Goal: Information Seeking & Learning: Learn about a topic

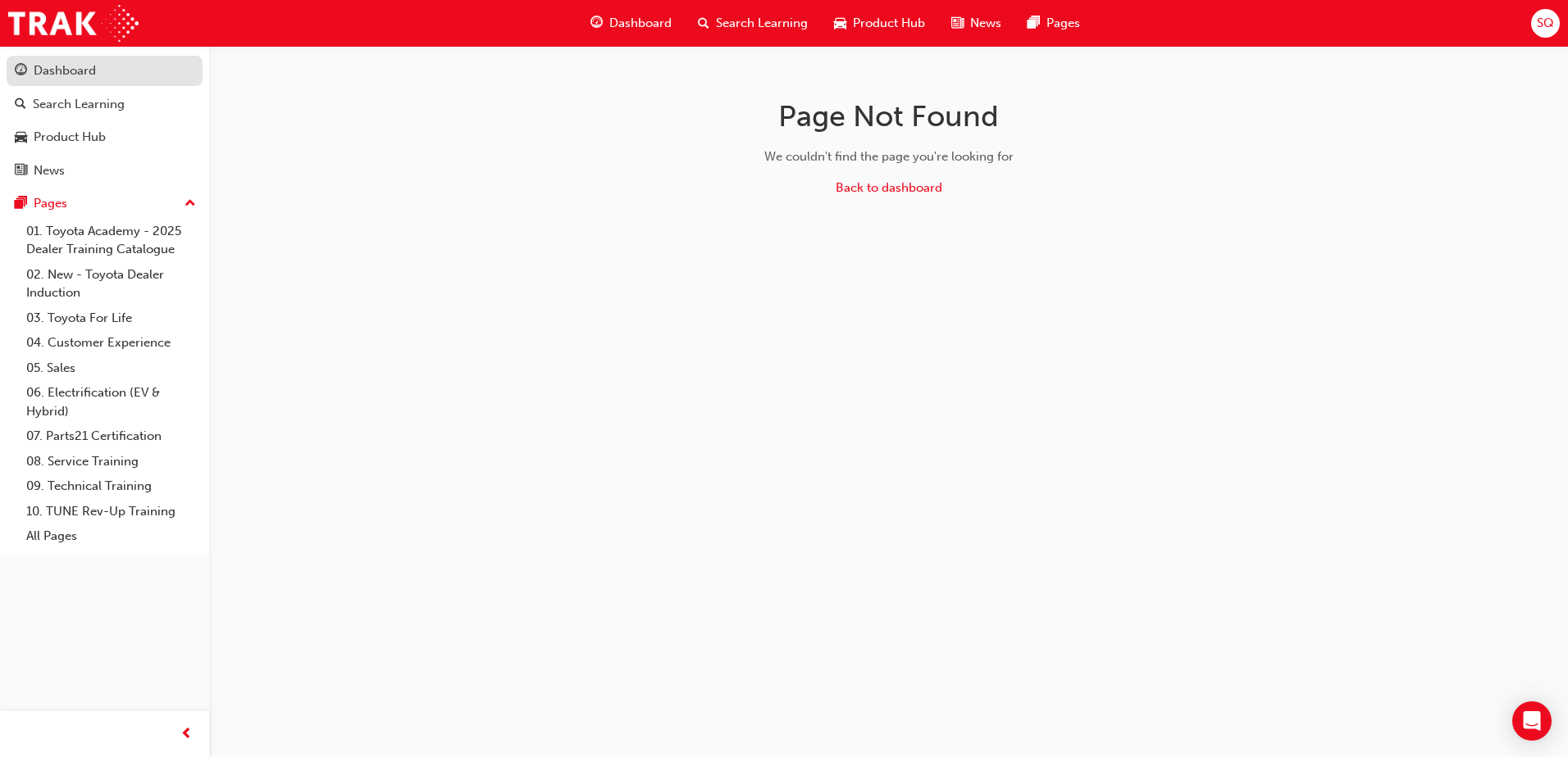
click at [80, 77] on div "Dashboard" at bounding box center [64, 71] width 62 height 19
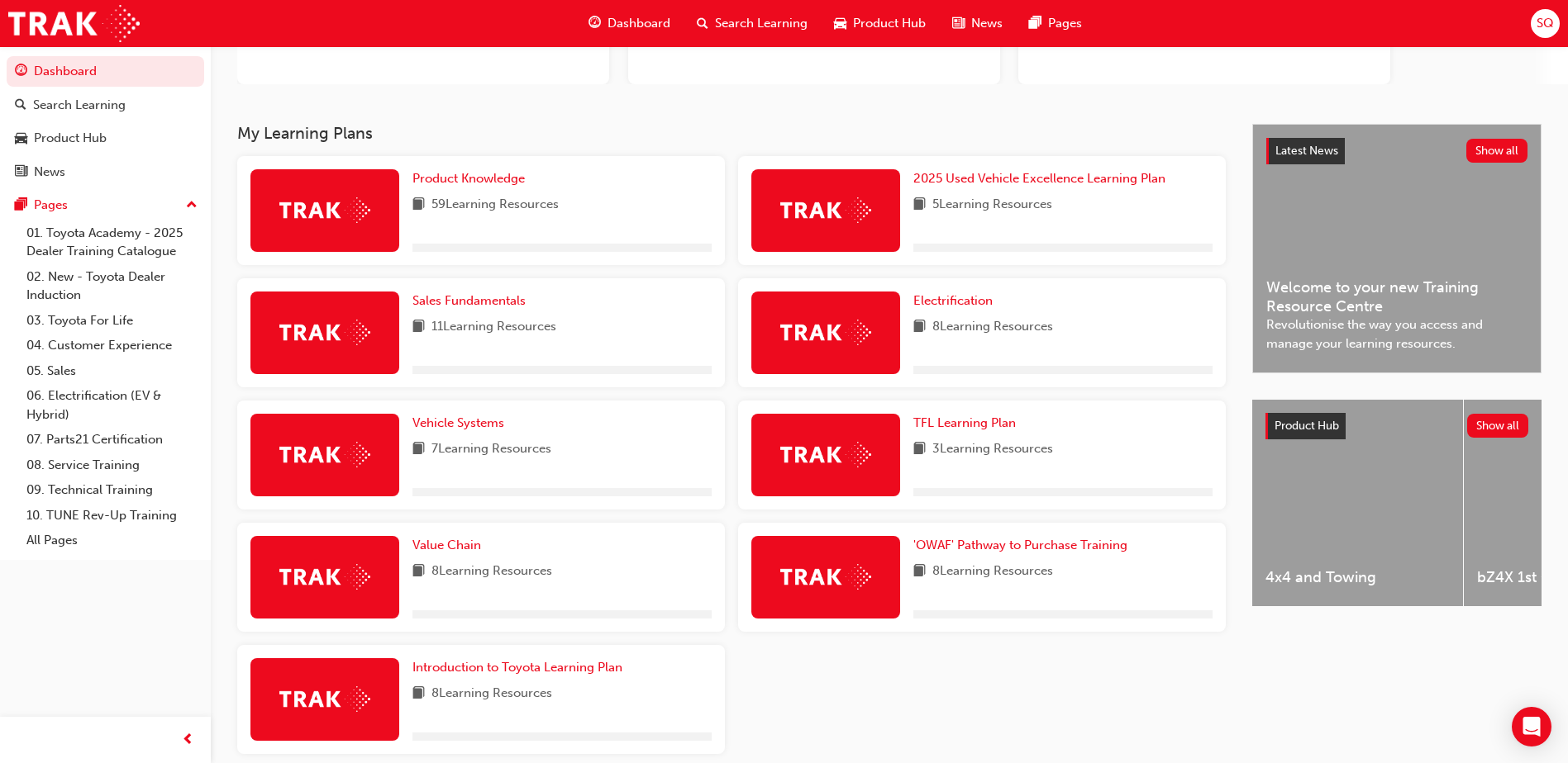
scroll to position [248, 0]
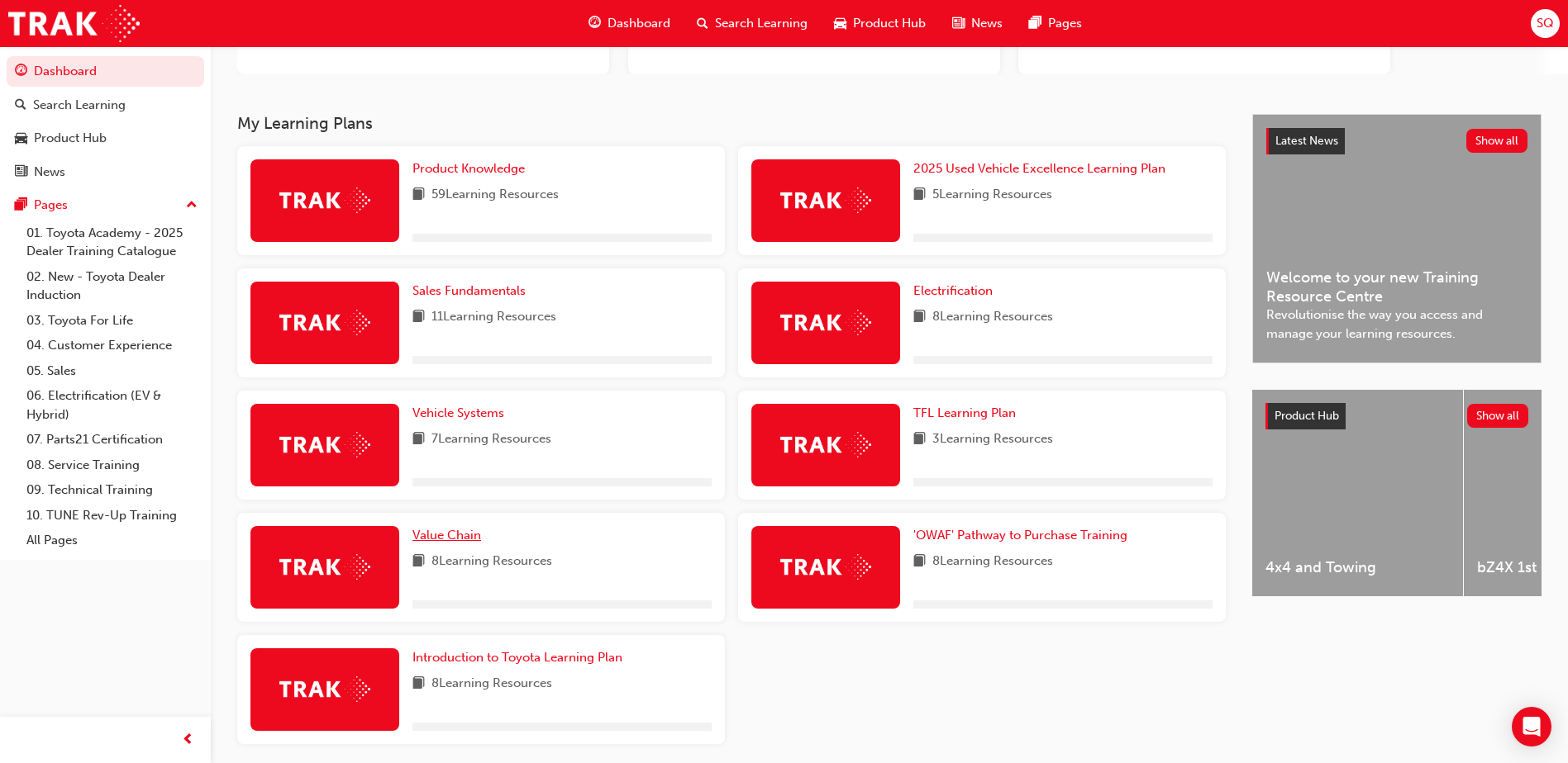
click at [437, 533] on span "Value Chain" at bounding box center [446, 535] width 68 height 15
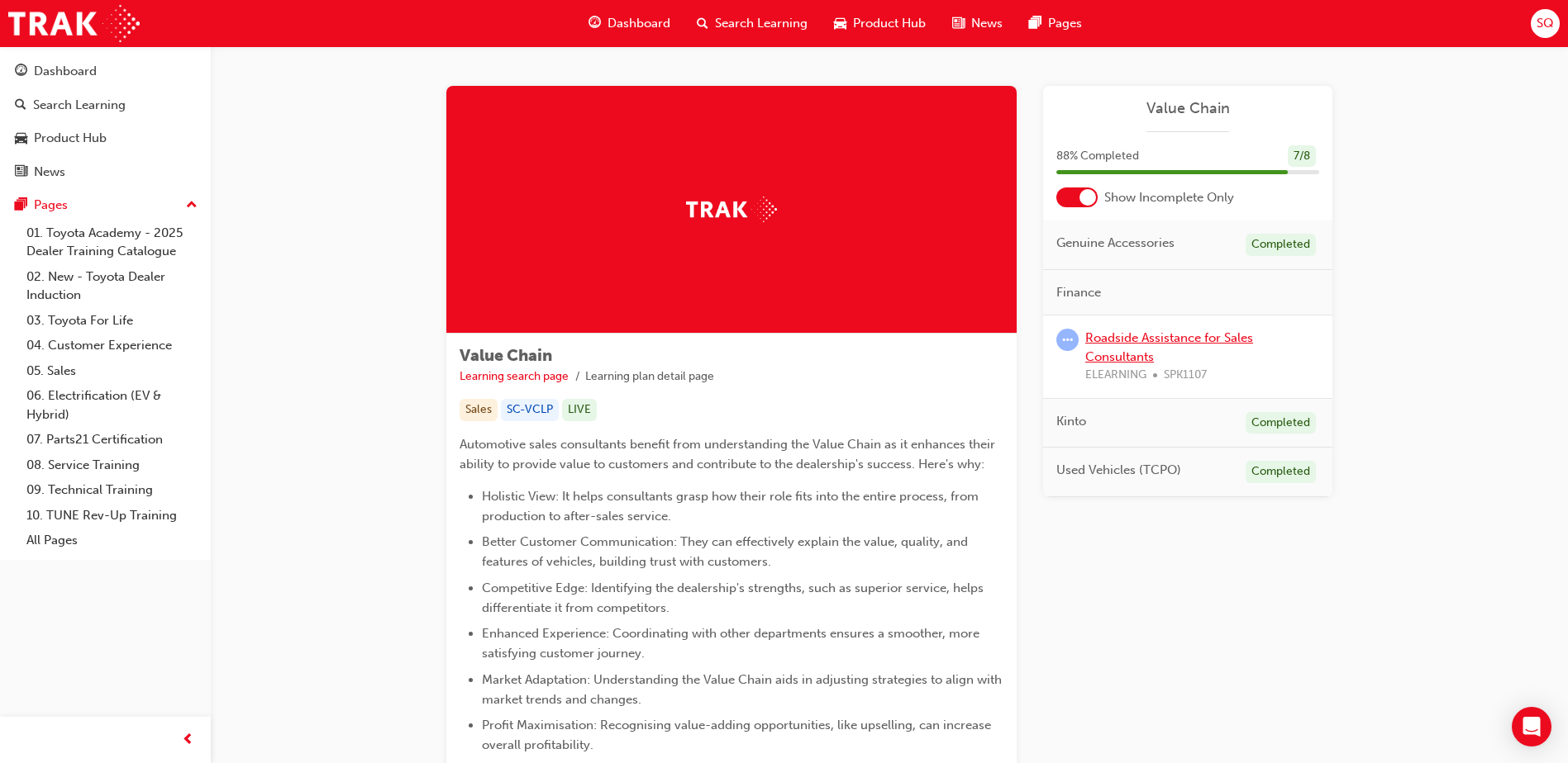
click at [1137, 356] on link "Roadside Assistance for Sales Consultants" at bounding box center [1169, 347] width 168 height 34
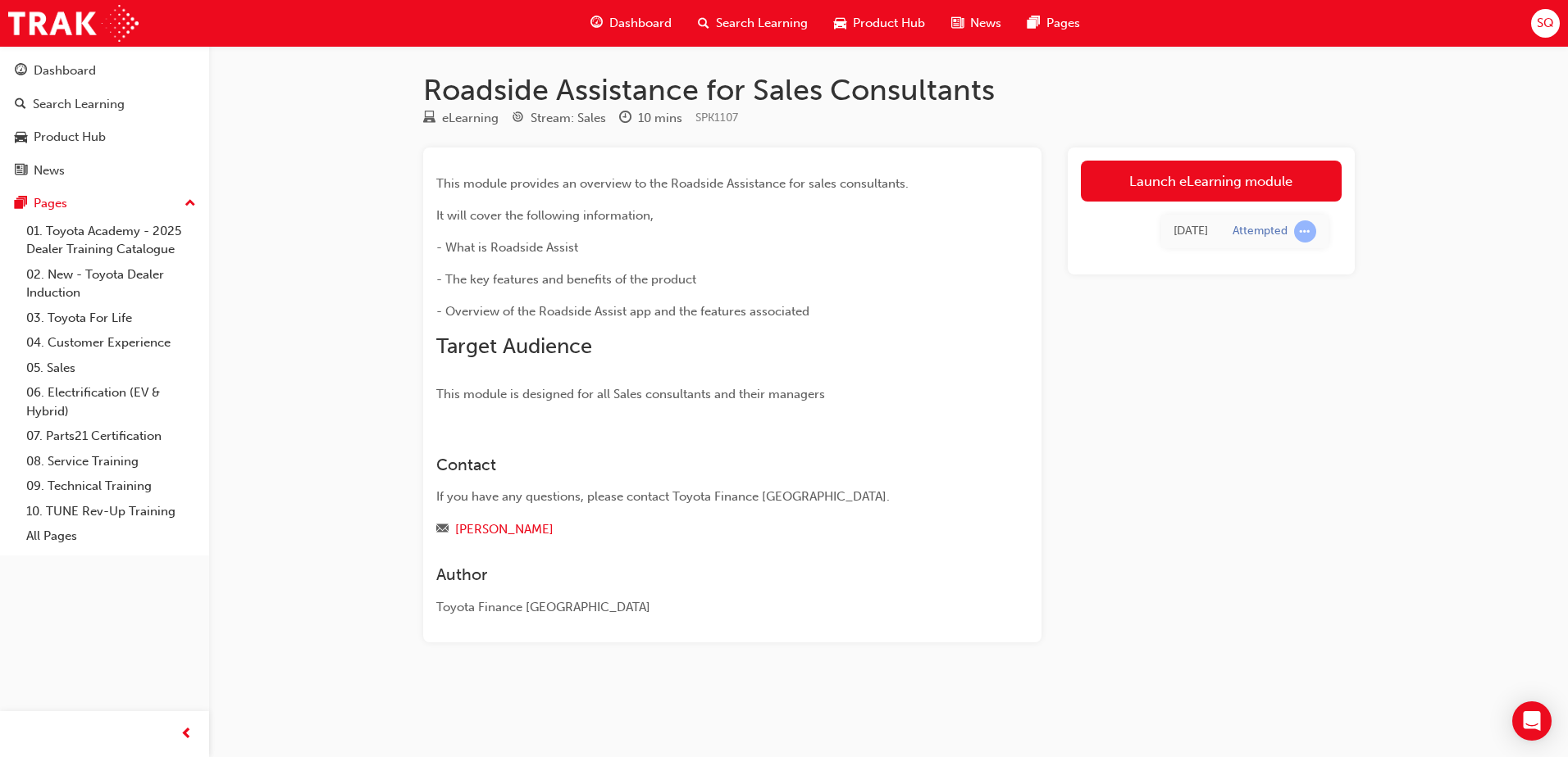
click at [1195, 191] on link "Launch eLearning module" at bounding box center [1211, 181] width 261 height 41
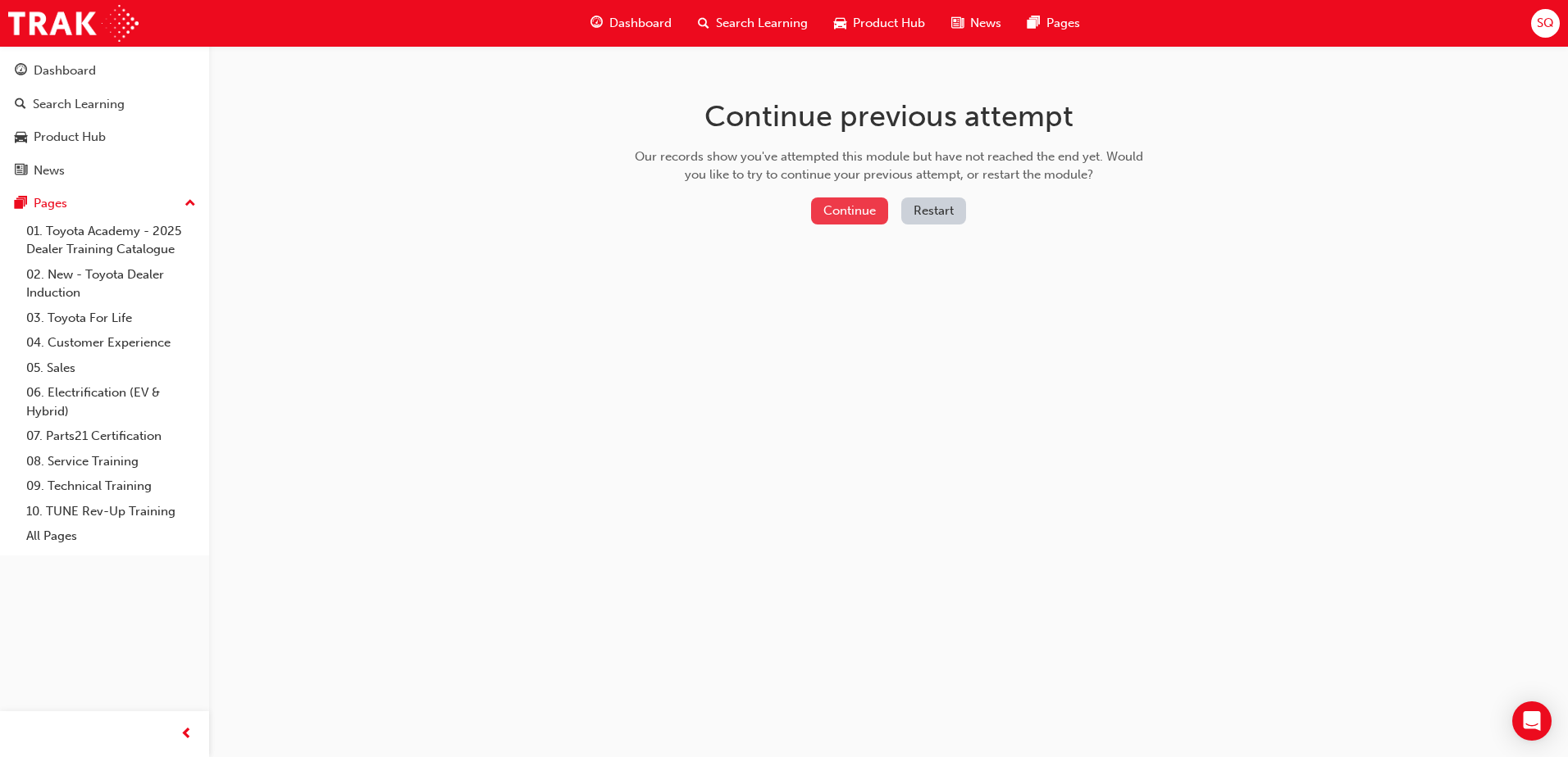
click at [854, 217] on button "Continue" at bounding box center [849, 211] width 77 height 27
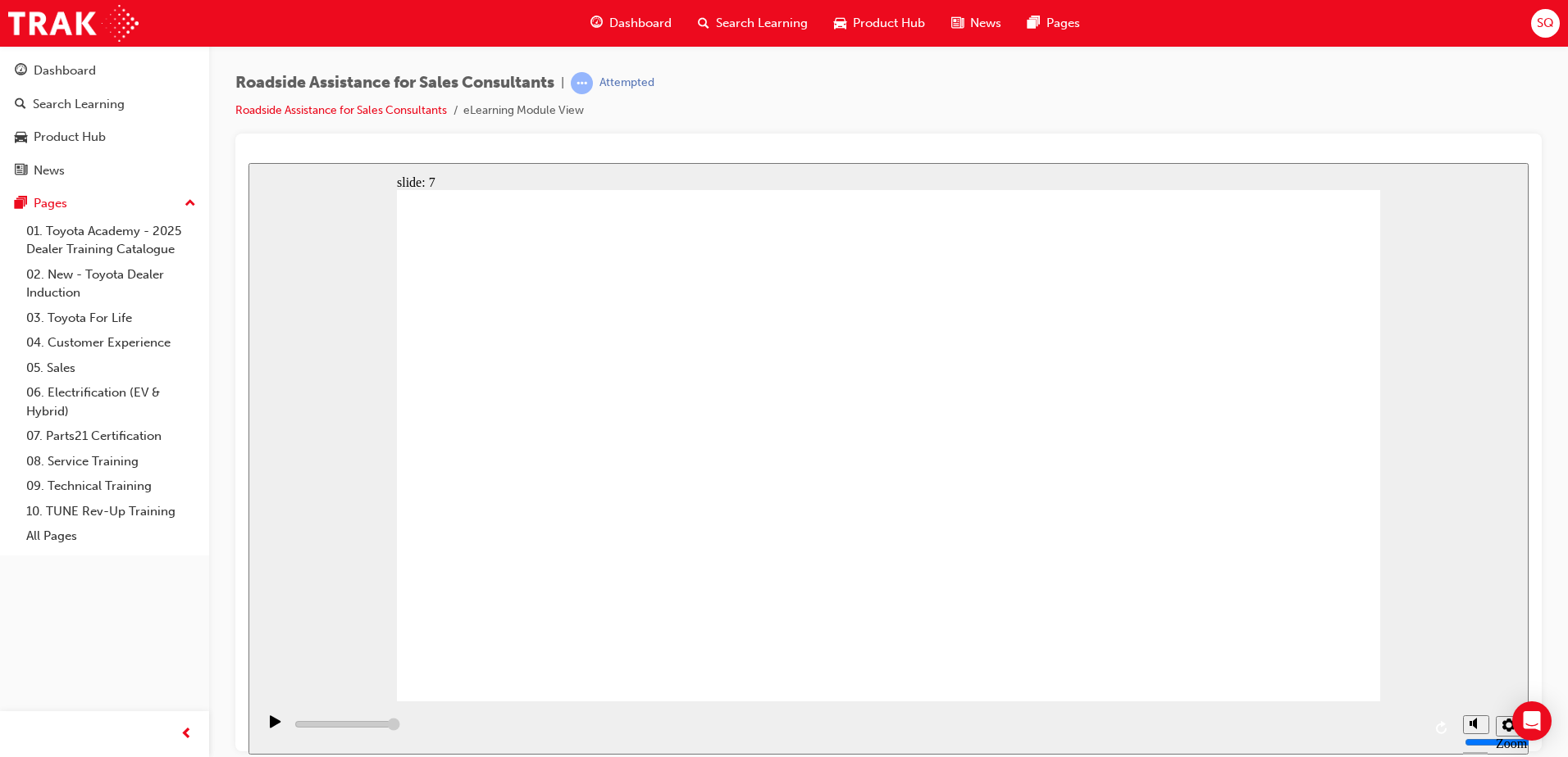
type input "23000"
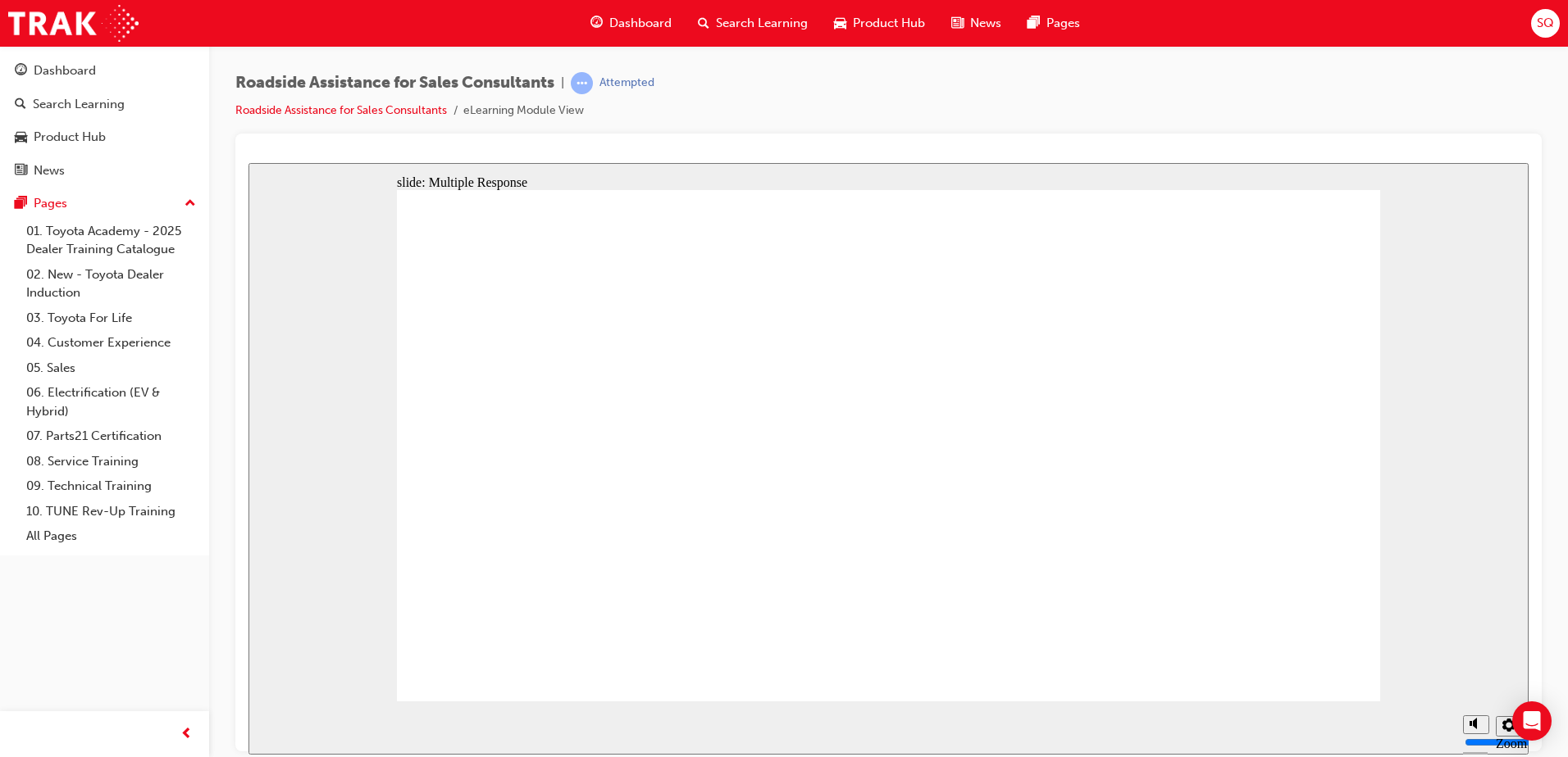
checkbox input "true"
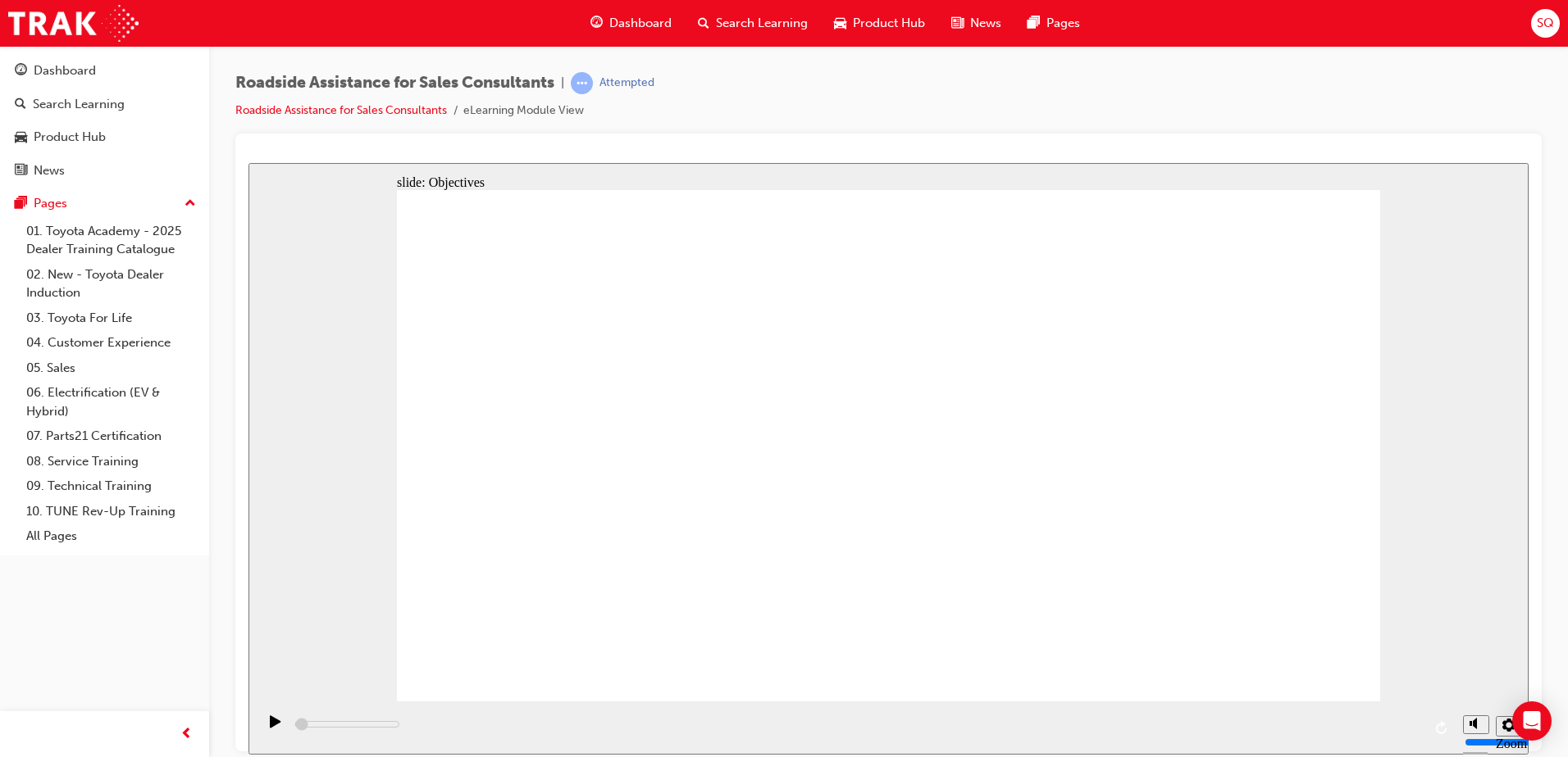
type input "23000"
checkbox input "true"
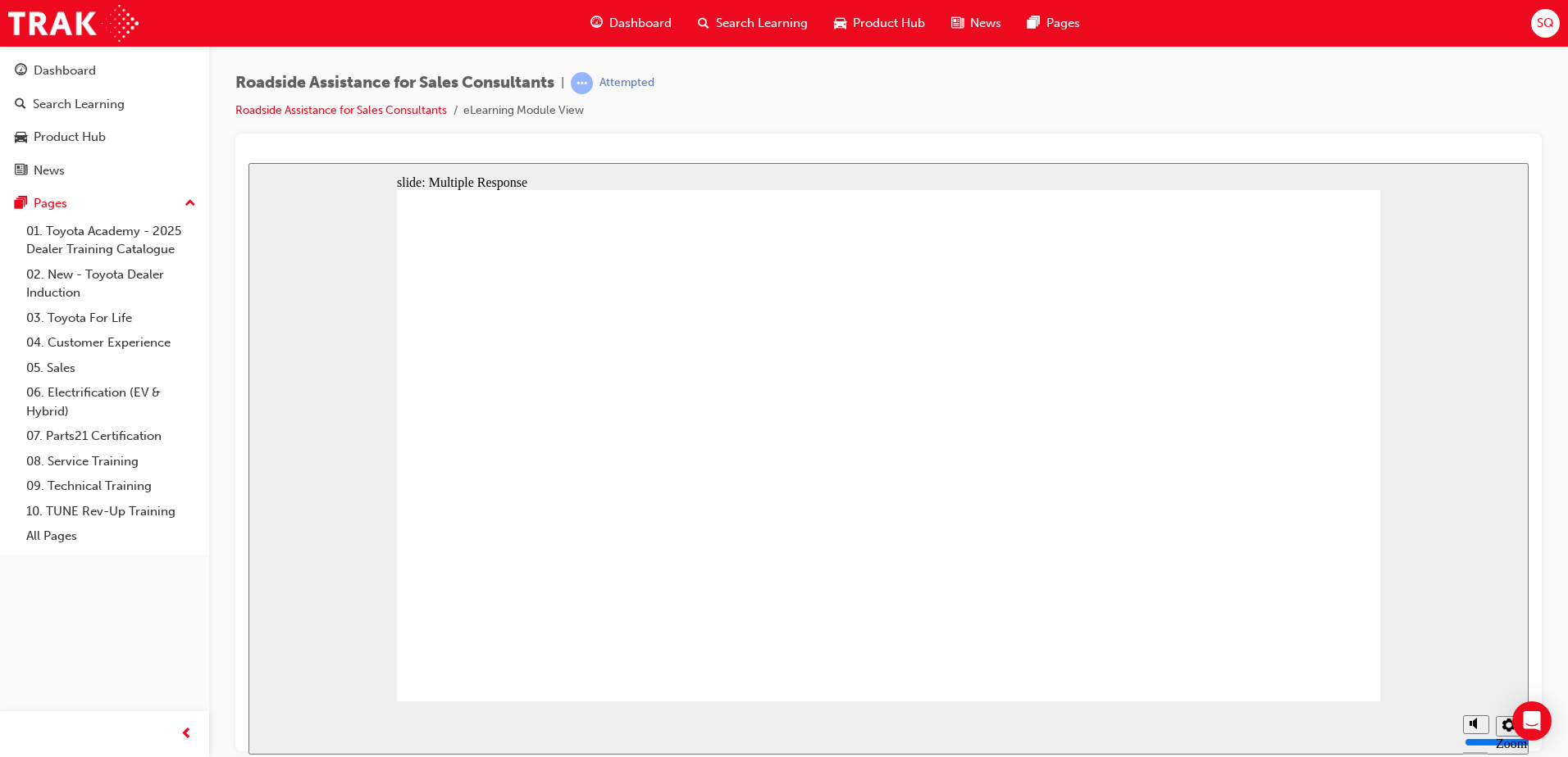
checkbox input "true"
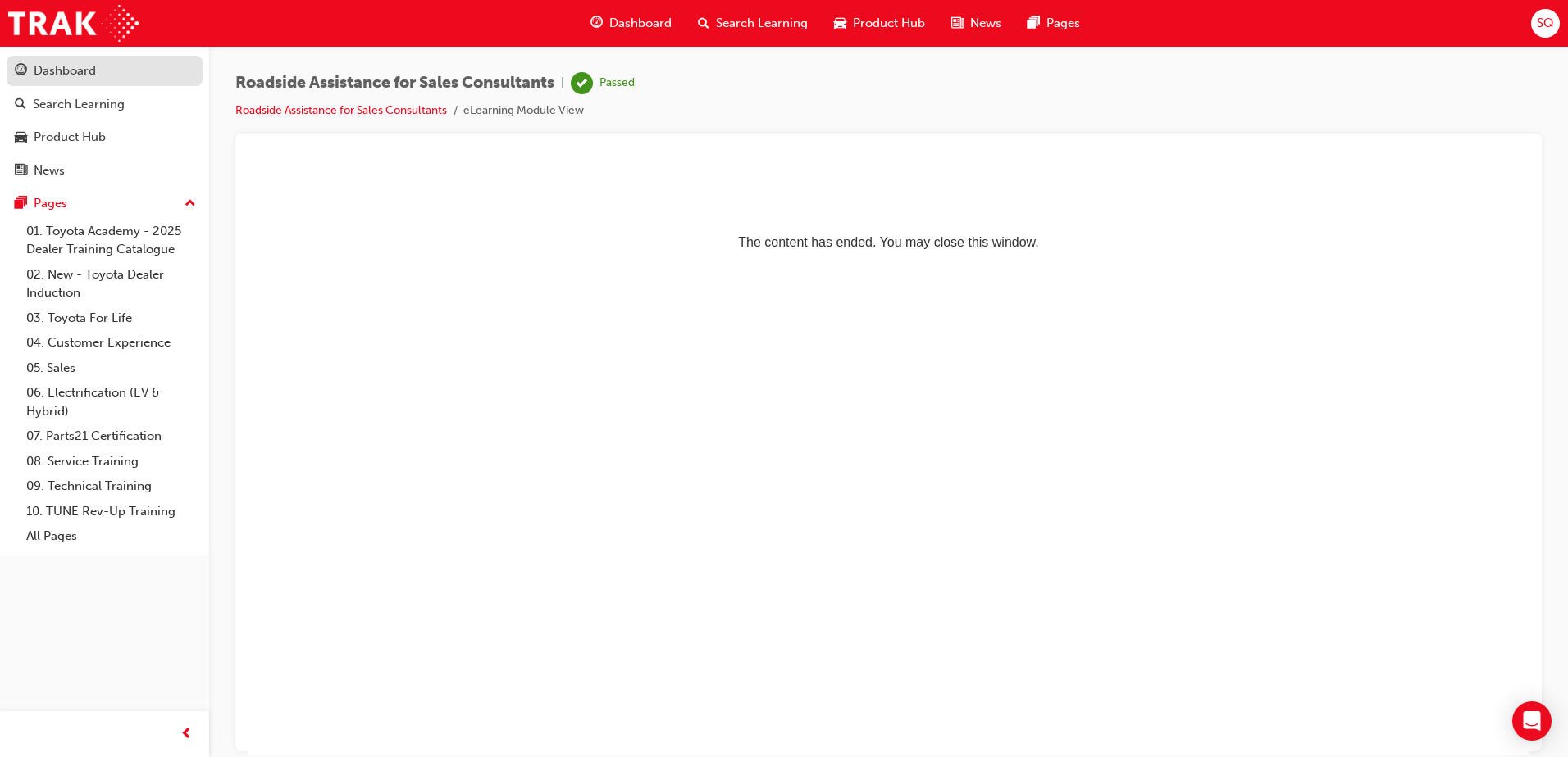
click at [47, 66] on div "Dashboard" at bounding box center [64, 71] width 62 height 19
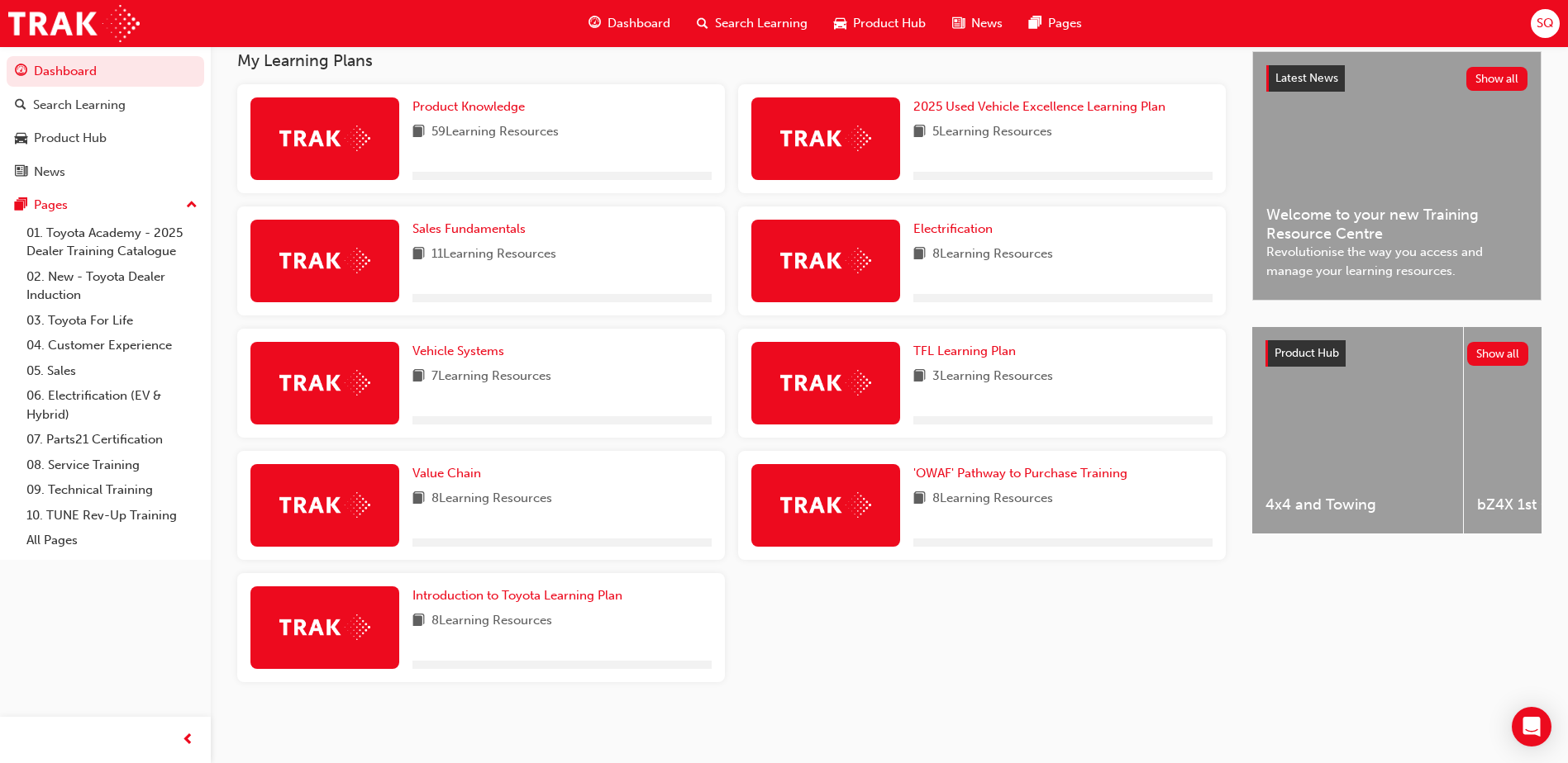
scroll to position [376, 0]
click at [452, 468] on span "Value Chain" at bounding box center [446, 473] width 68 height 15
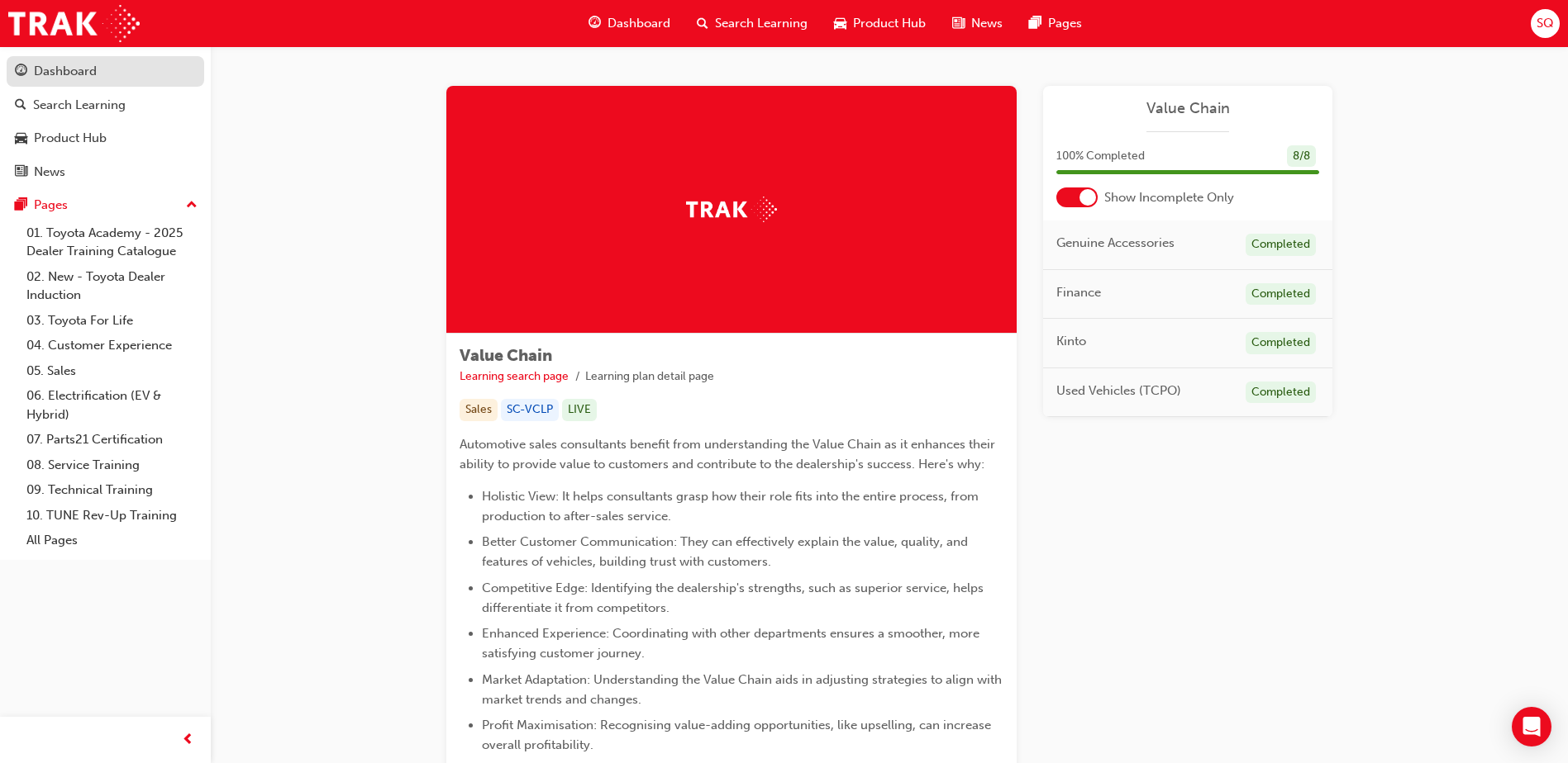
click at [75, 68] on div "Dashboard" at bounding box center [65, 71] width 63 height 19
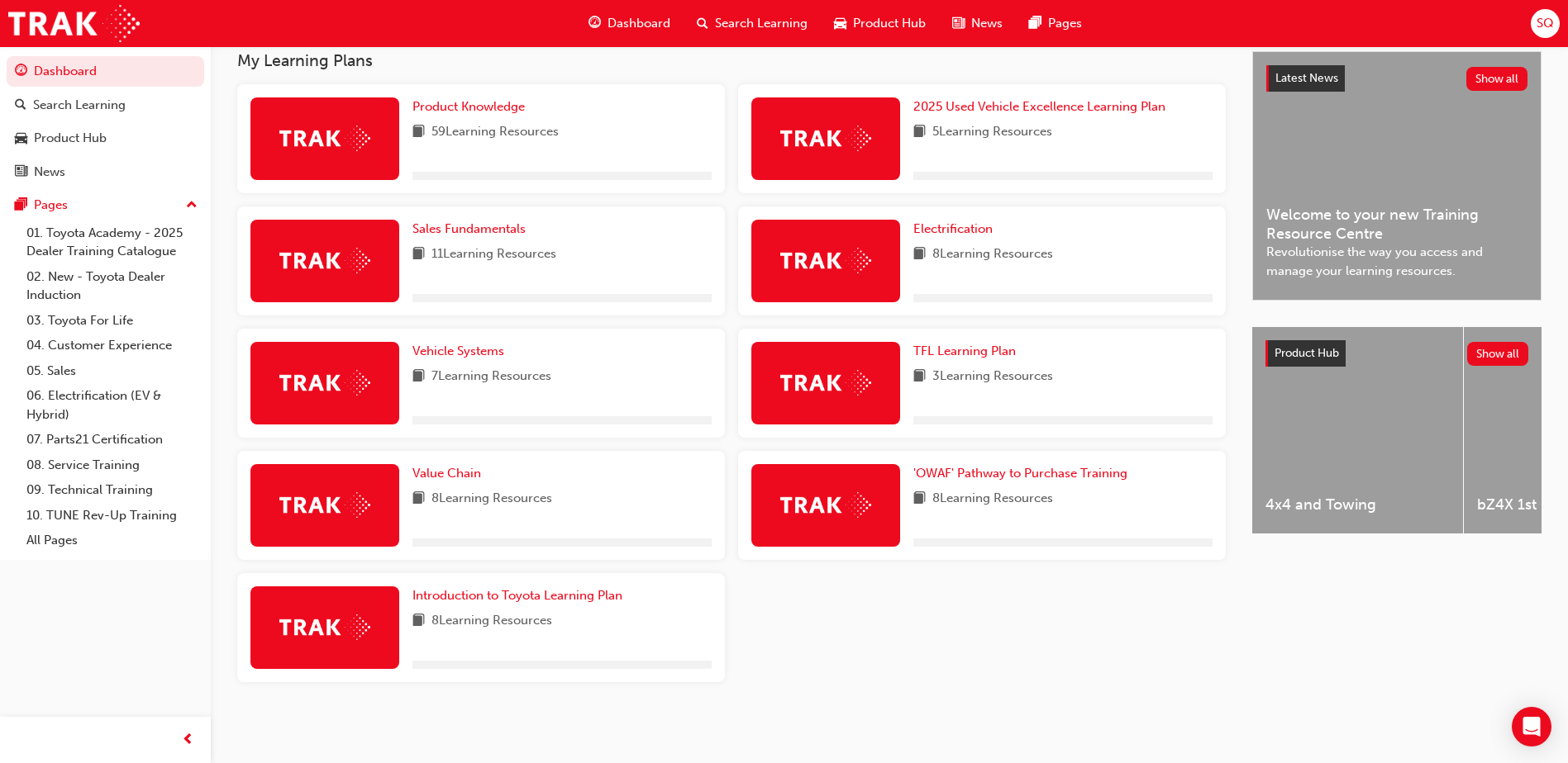
scroll to position [376, 0]
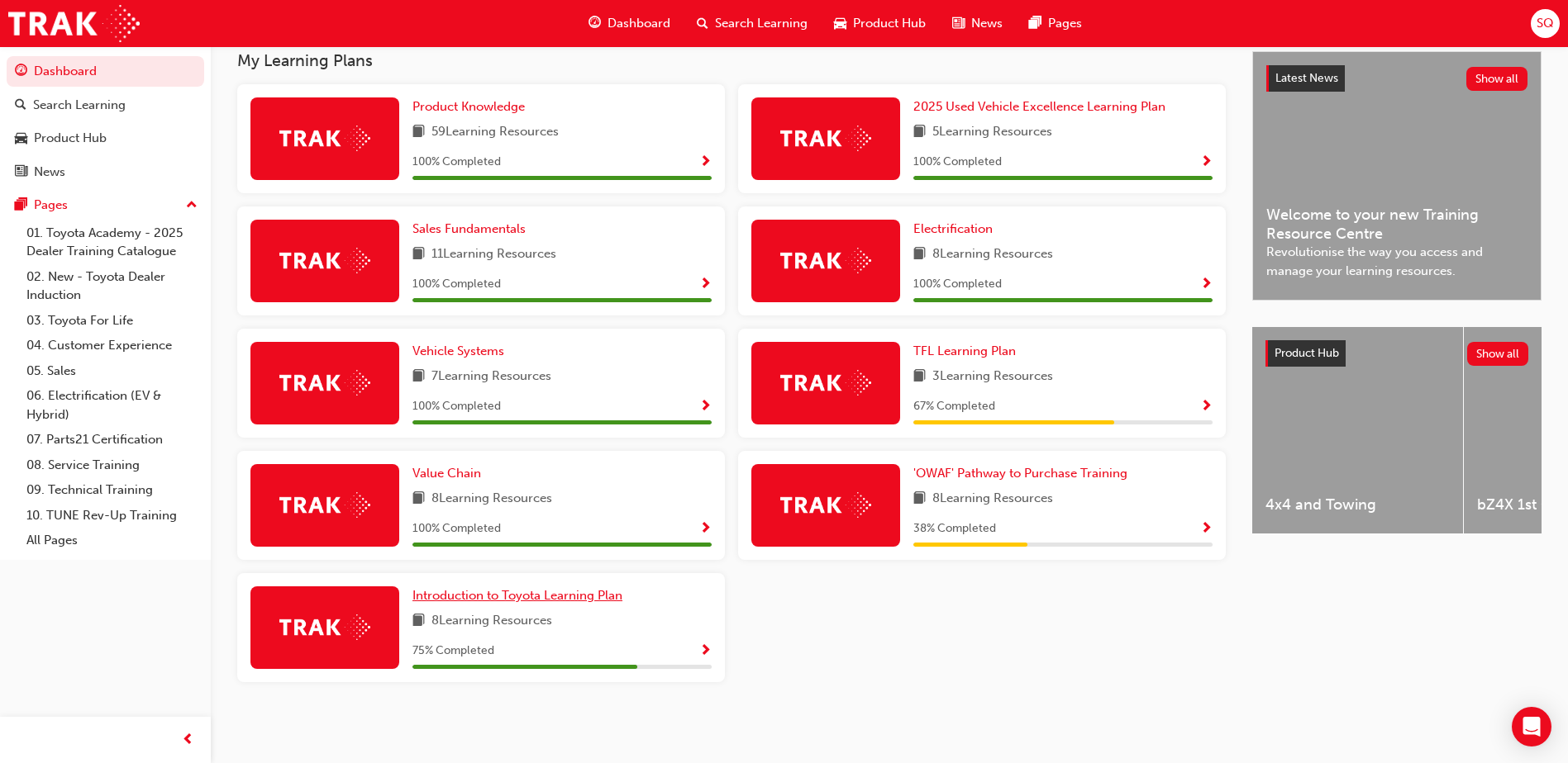
click at [556, 593] on span "Introduction to Toyota Learning Plan" at bounding box center [517, 595] width 210 height 15
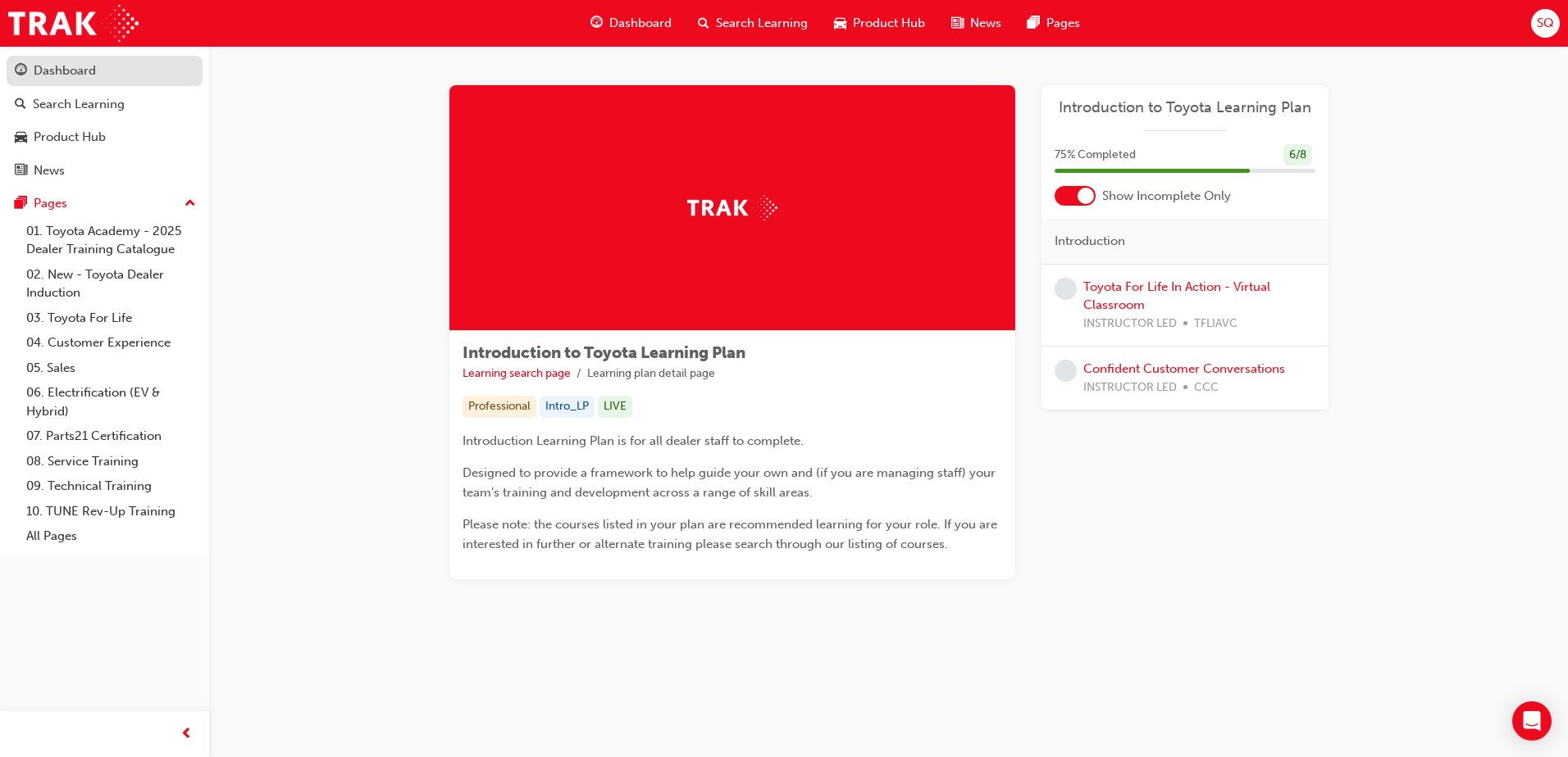
click at [59, 67] on div "Dashboard" at bounding box center [64, 71] width 62 height 19
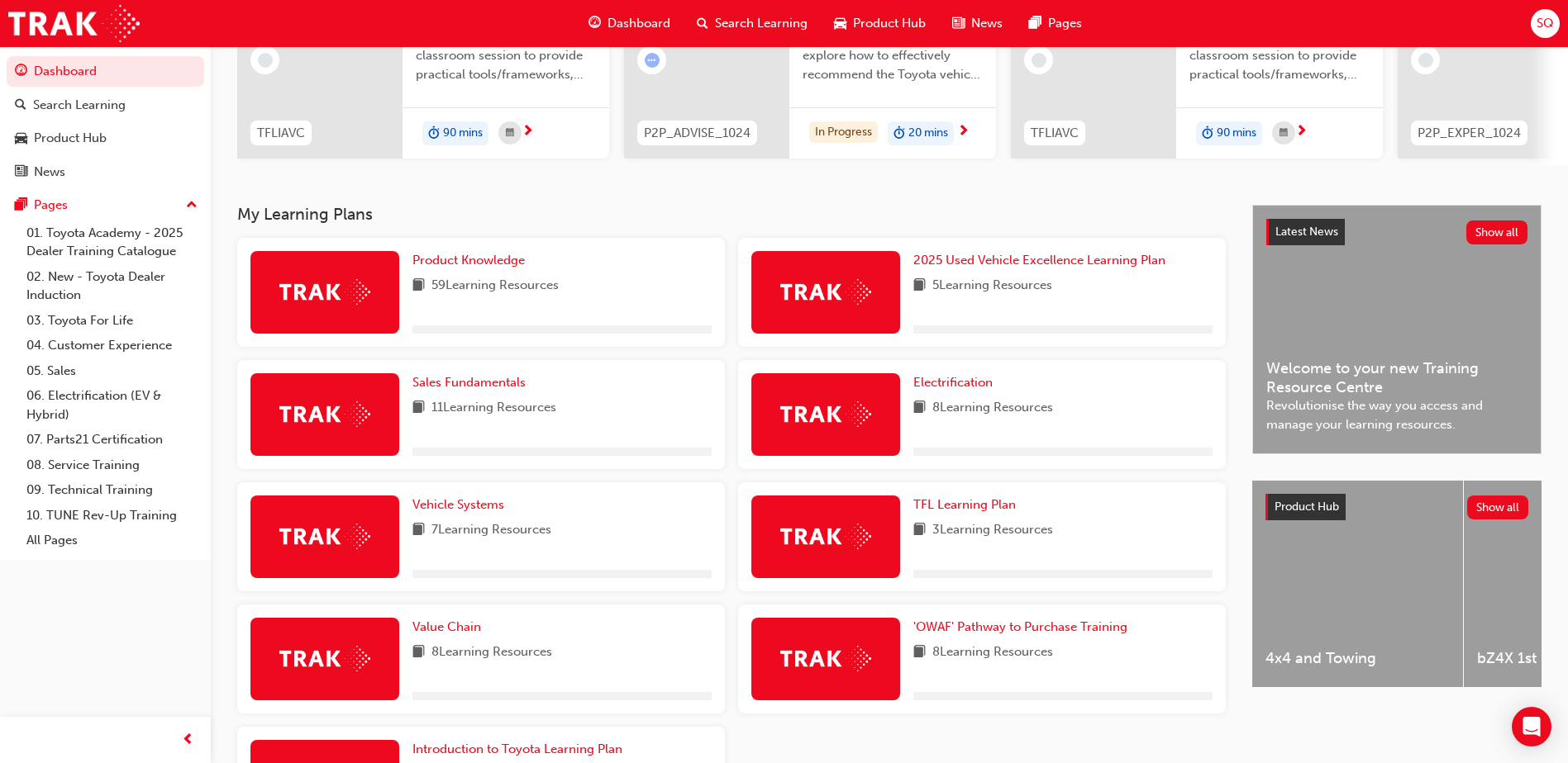
scroll to position [248, 0]
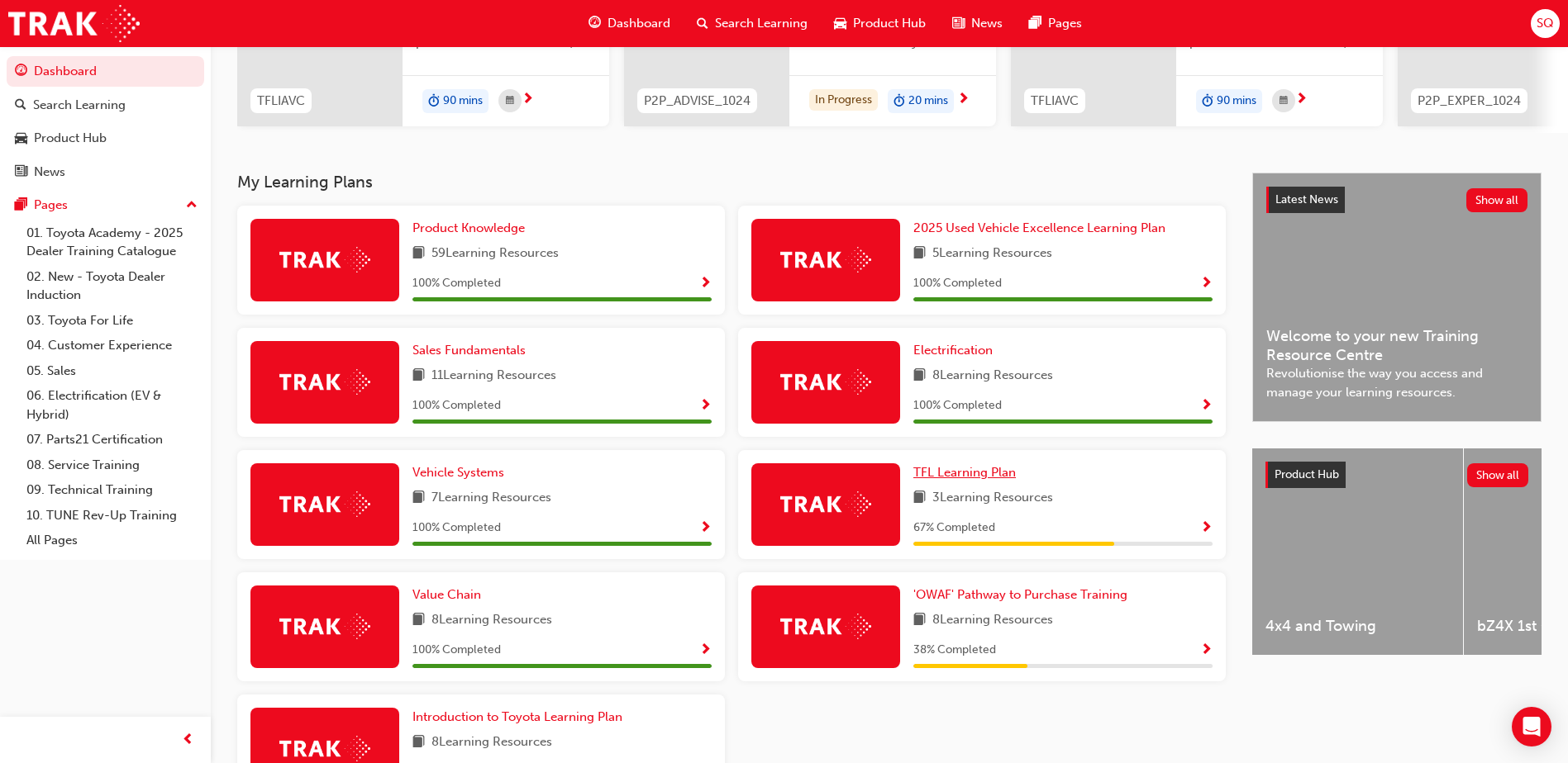
click at [977, 480] on span "TFL Learning Plan" at bounding box center [964, 472] width 102 height 15
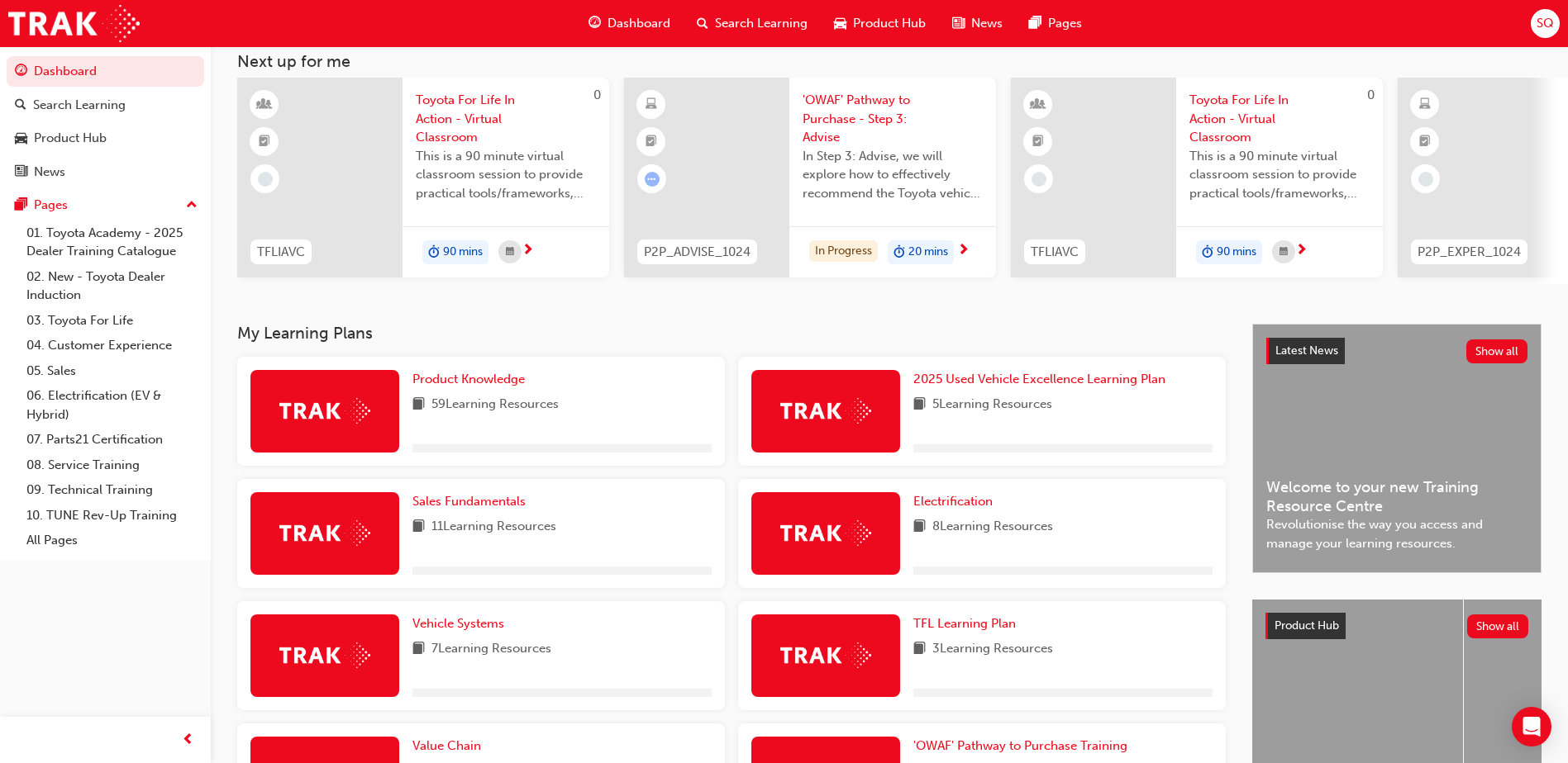
scroll to position [248, 0]
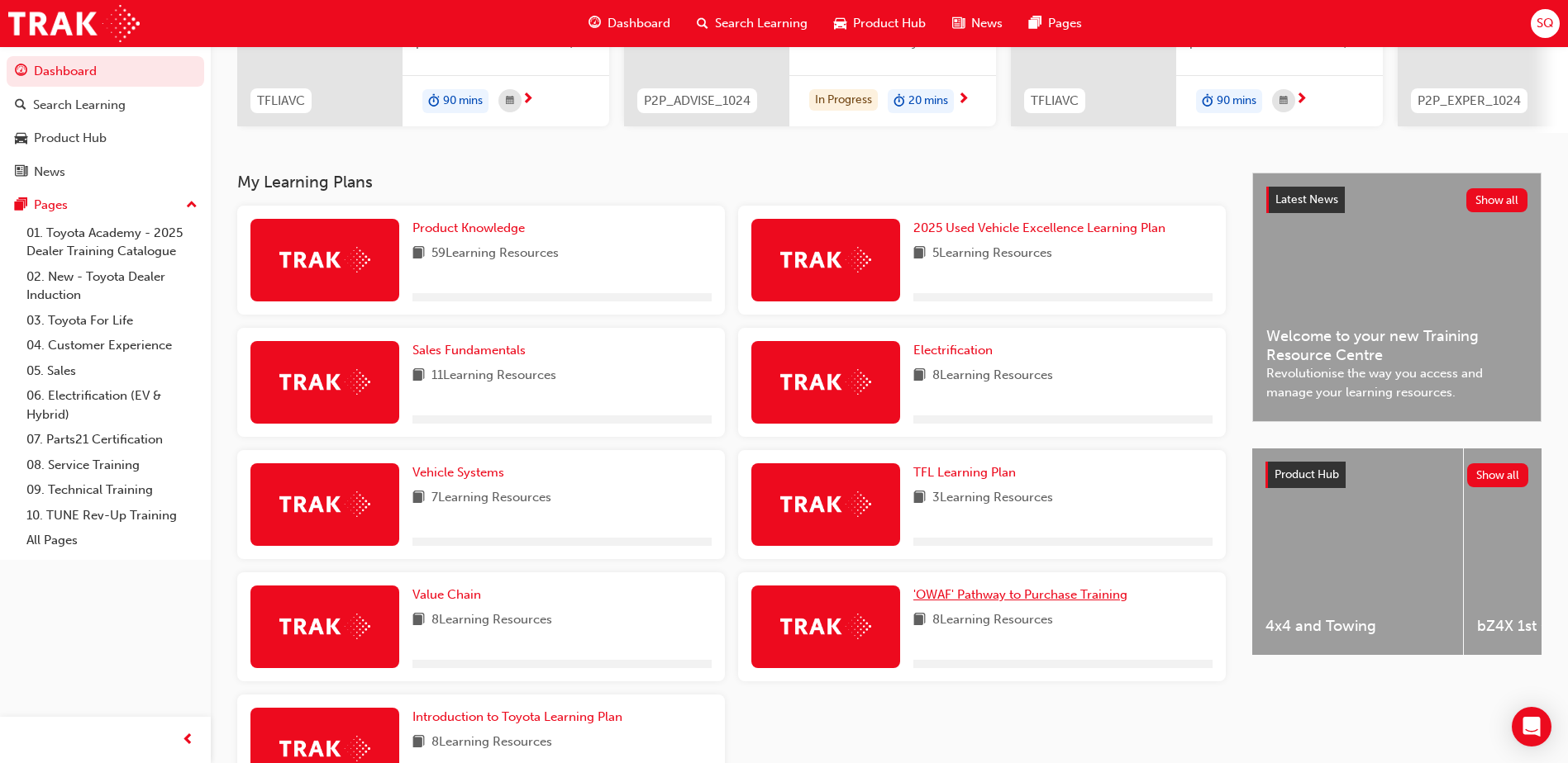
click at [1007, 603] on span "'OWAF' Pathway to Purchase Training" at bounding box center [1020, 594] width 214 height 15
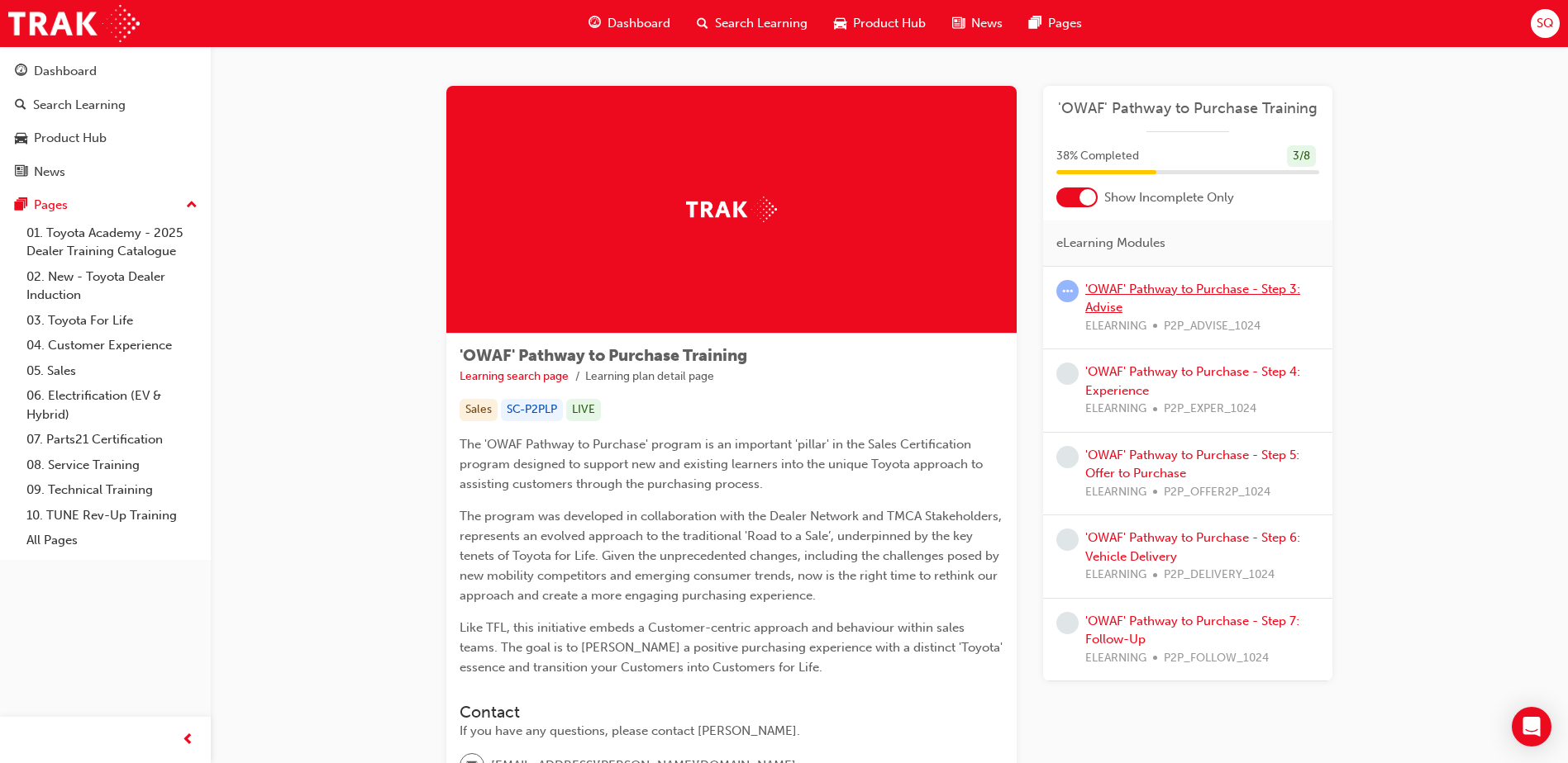
click at [1168, 290] on link "'OWAF' Pathway to Purchase - Step 3: Advise" at bounding box center [1193, 298] width 215 height 34
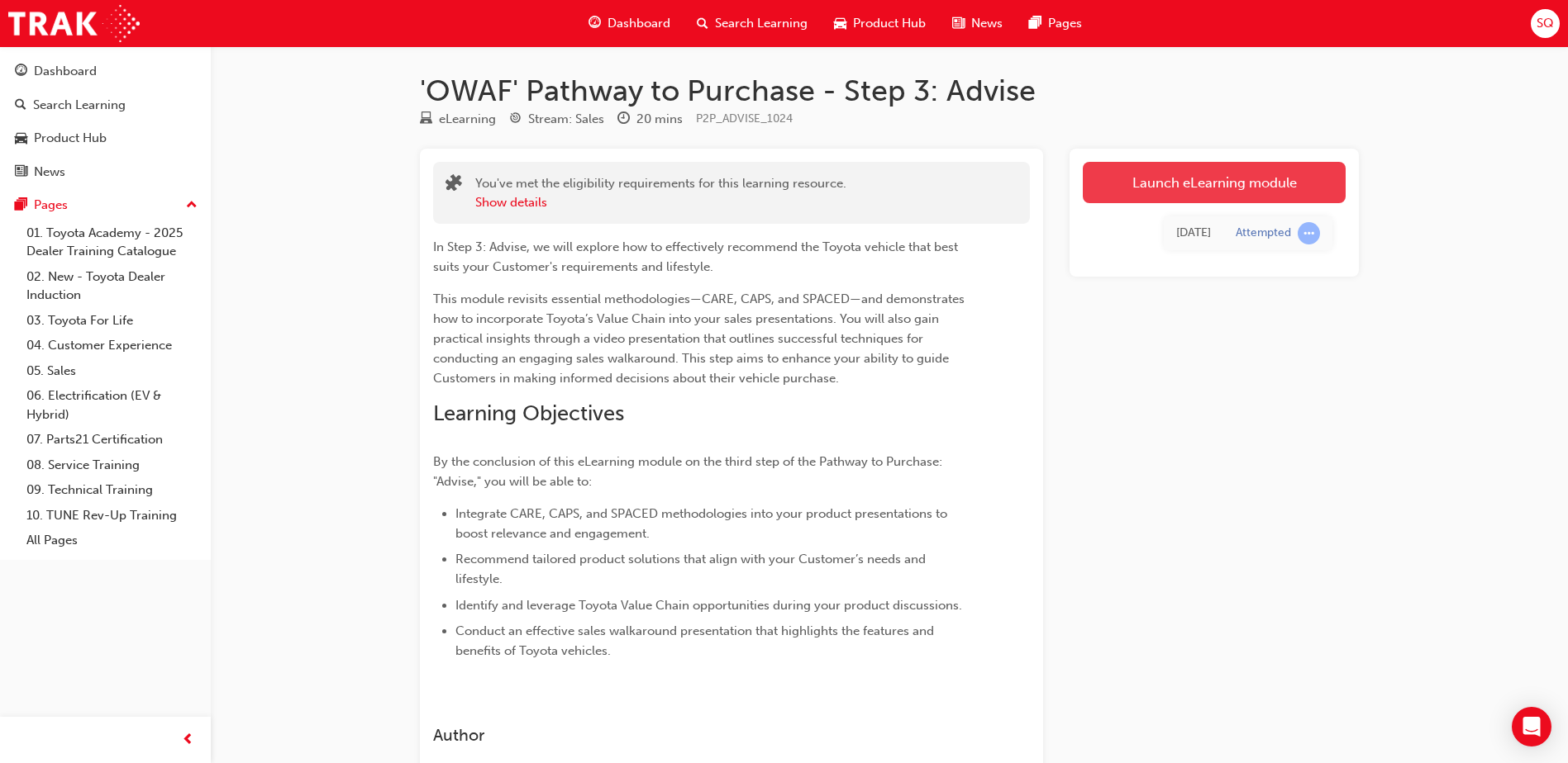
click at [1188, 190] on link "Launch eLearning module" at bounding box center [1214, 182] width 263 height 41
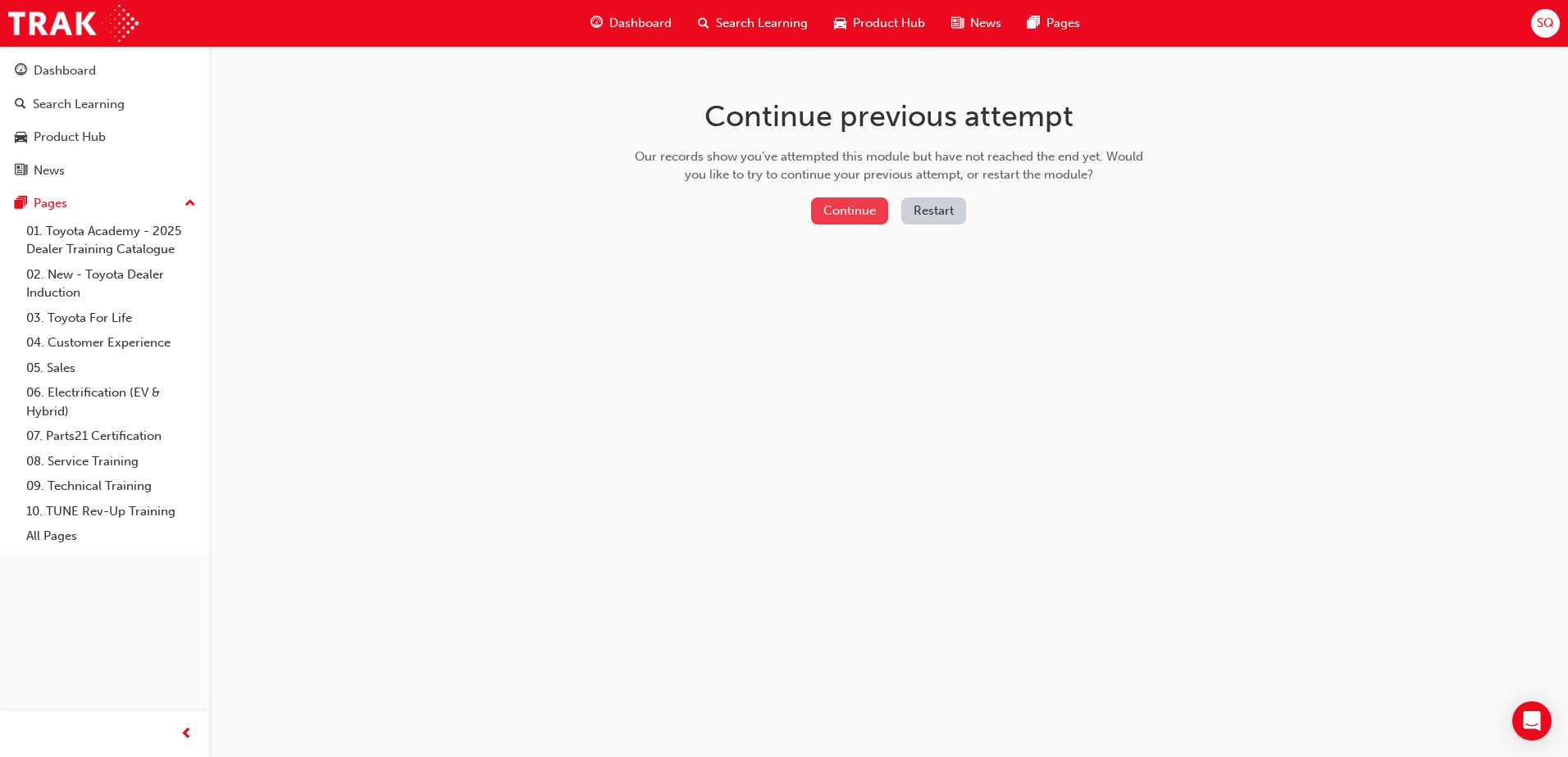
click at [850, 214] on button "Continue" at bounding box center [849, 211] width 77 height 27
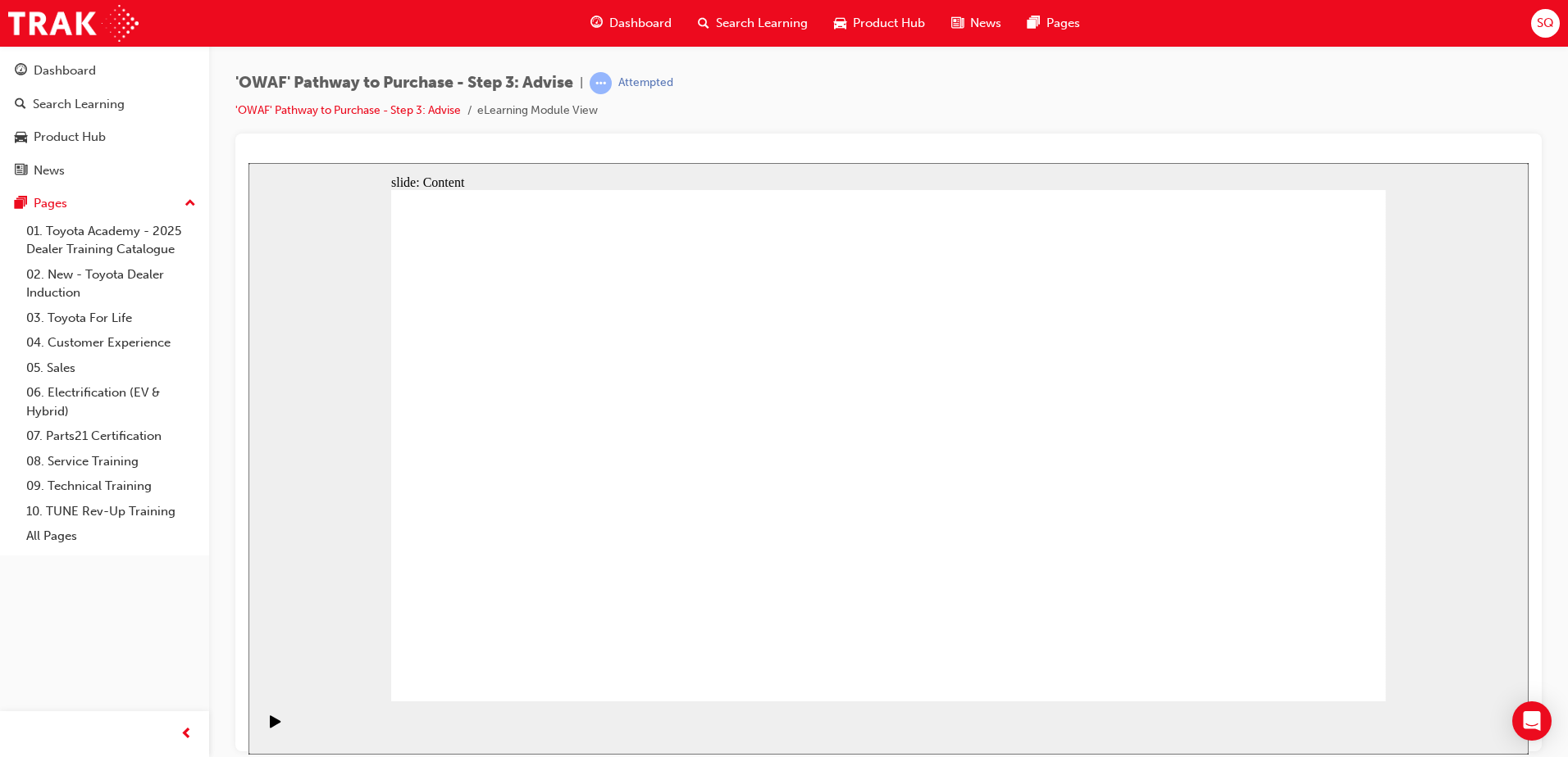
drag, startPoint x: 711, startPoint y: 446, endPoint x: 731, endPoint y: 433, distance: 23.9
click at [272, 723] on icon "Pause (Ctrl+Alt+P)" at bounding box center [276, 720] width 7 height 12
click at [271, 723] on icon "Play (Ctrl+Alt+P)" at bounding box center [275, 721] width 12 height 14
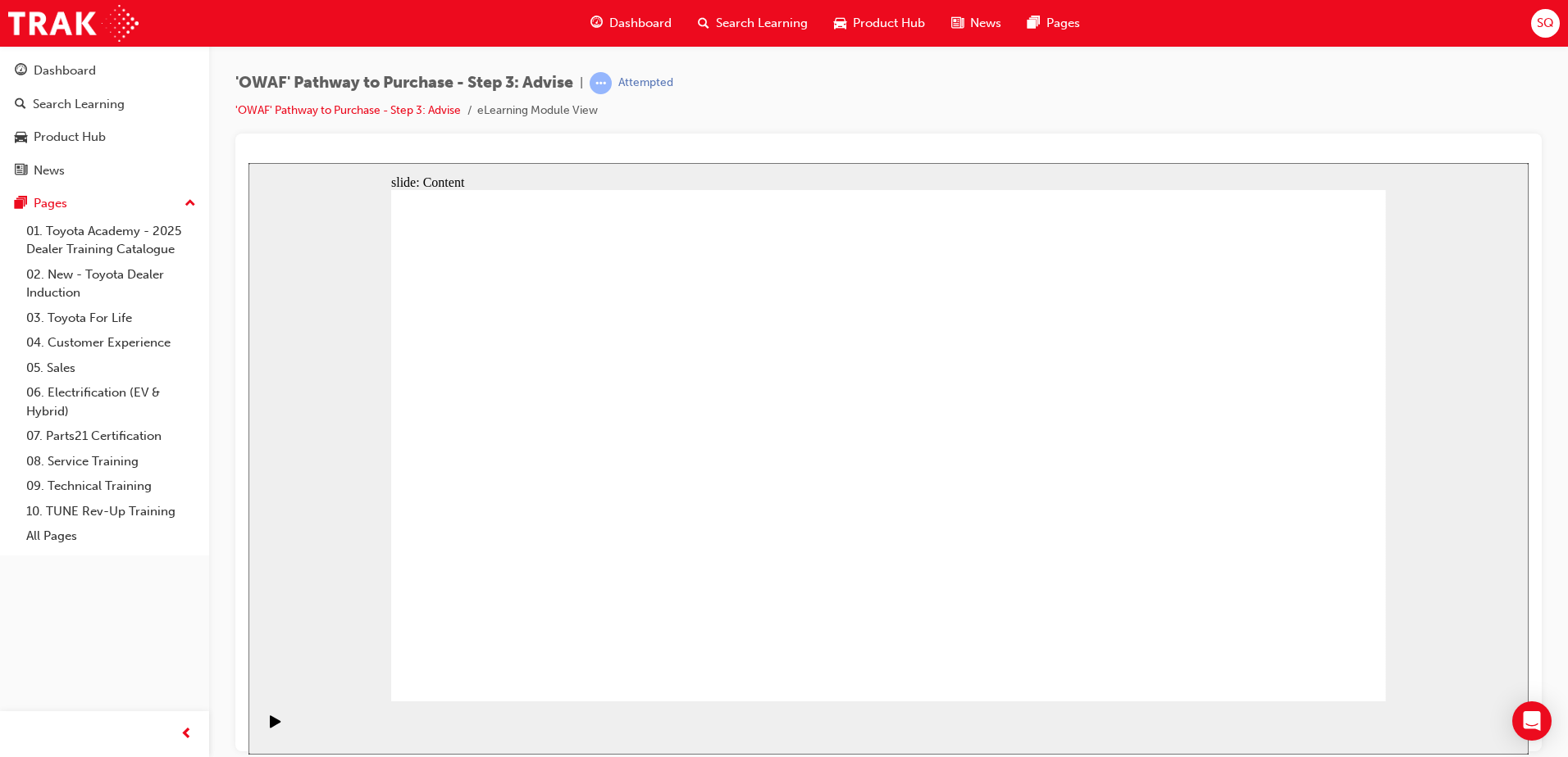
drag, startPoint x: 1200, startPoint y: 265, endPoint x: 1200, endPoint y: 276, distance: 11.0
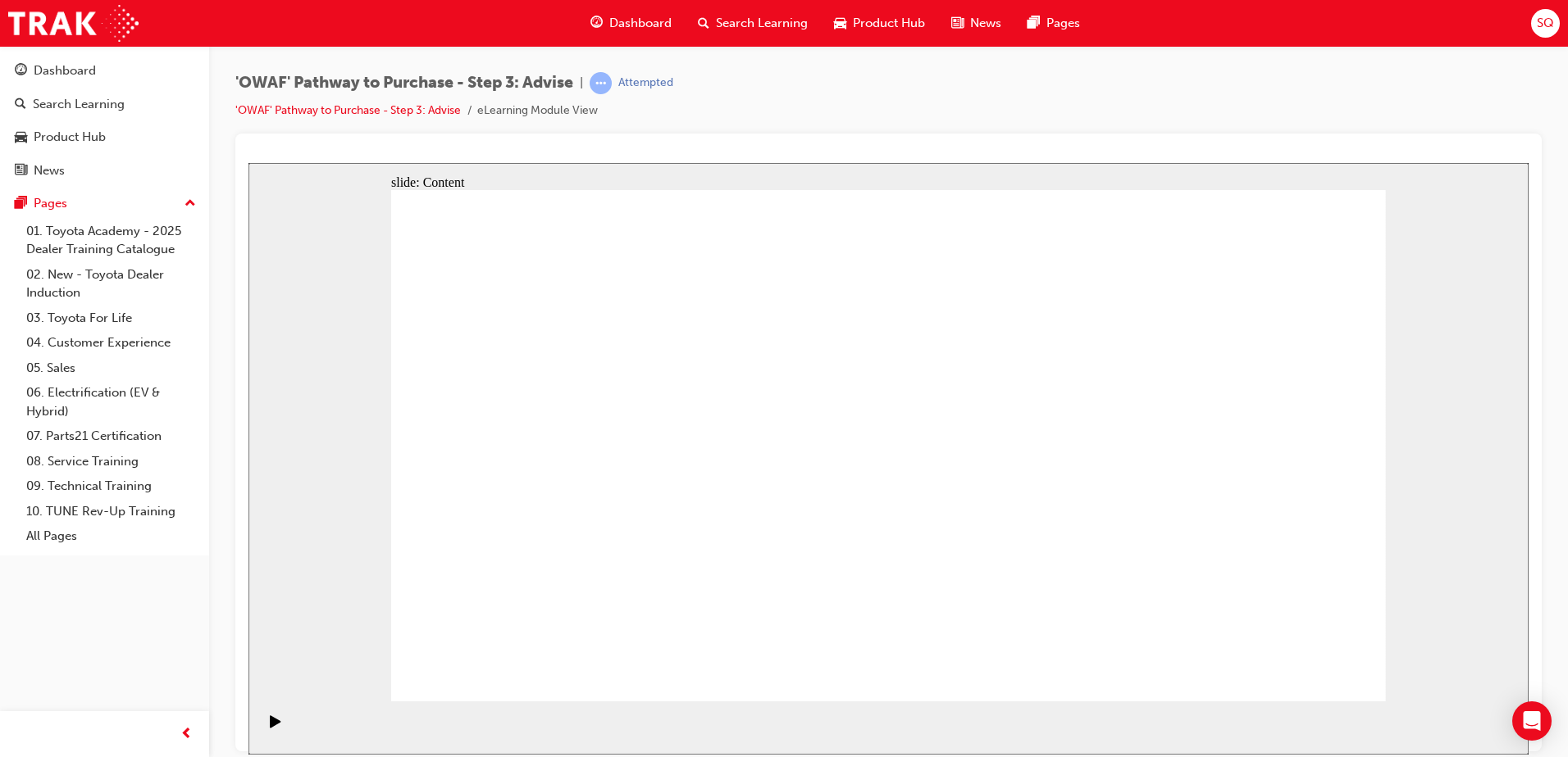
drag, startPoint x: 624, startPoint y: 612, endPoint x: 632, endPoint y: 540, distance: 72.4
drag, startPoint x: 924, startPoint y: 618, endPoint x: 640, endPoint y: 405, distance: 355.0
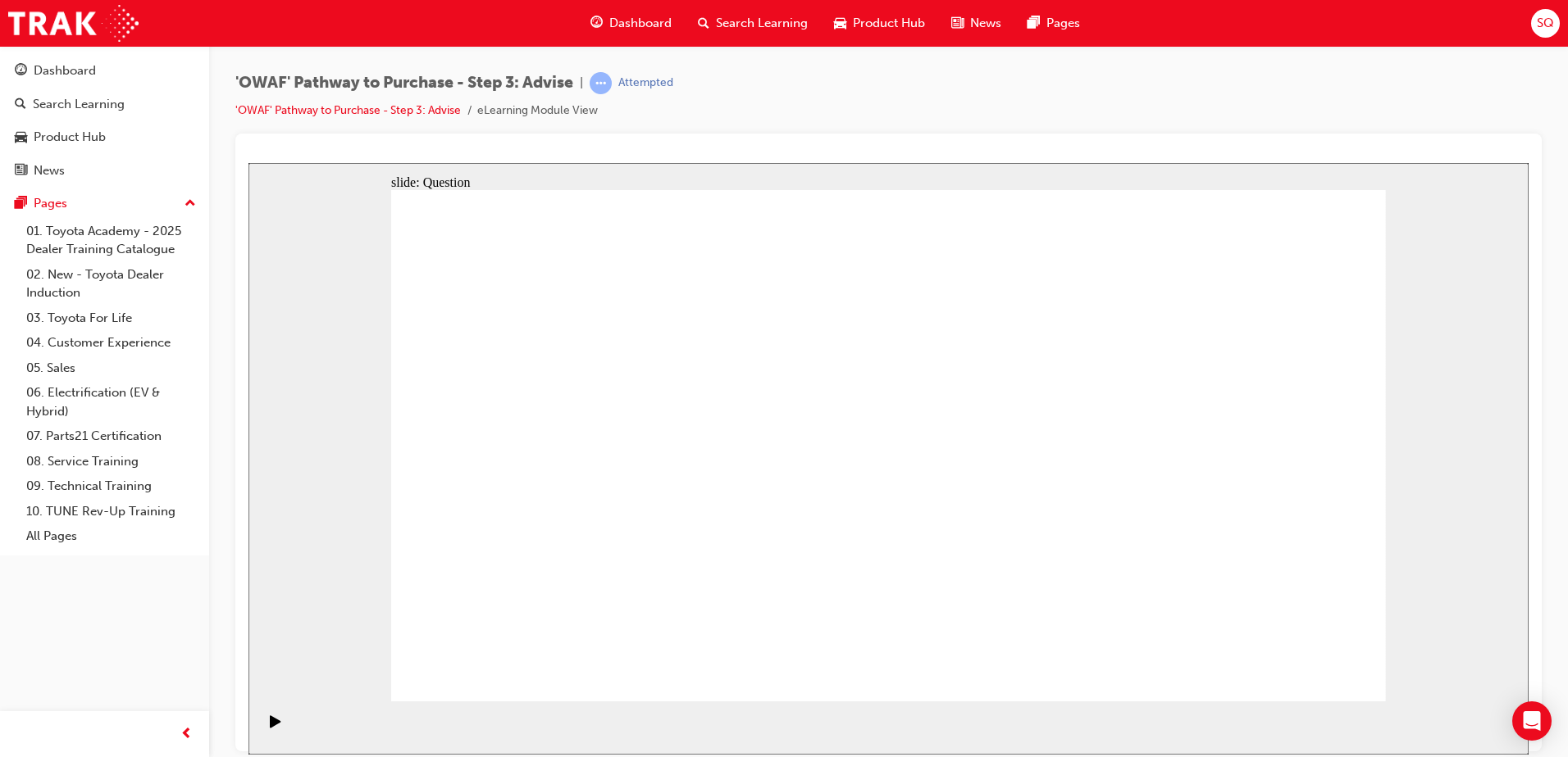
drag, startPoint x: 1206, startPoint y: 620, endPoint x: 628, endPoint y: 474, distance: 596.2
drag, startPoint x: 739, startPoint y: 602, endPoint x: 797, endPoint y: 395, distance: 215.0
drag, startPoint x: 909, startPoint y: 602, endPoint x: 618, endPoint y: 443, distance: 331.6
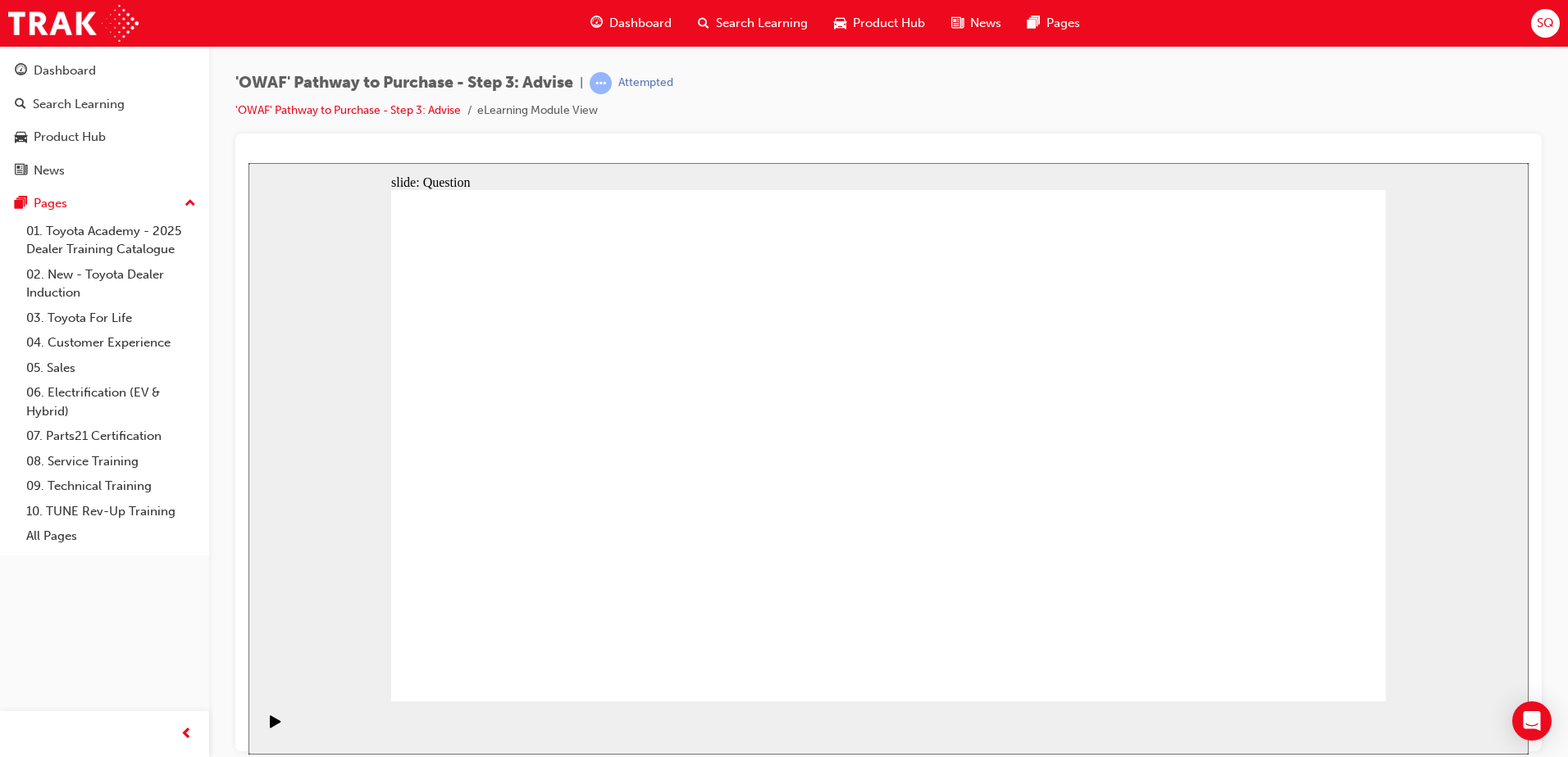
drag, startPoint x: 1071, startPoint y: 660, endPoint x: 1069, endPoint y: 451, distance: 209.0
drag, startPoint x: 1041, startPoint y: 444, endPoint x: 1062, endPoint y: 660, distance: 217.0
drag, startPoint x: 1072, startPoint y: 554, endPoint x: 1078, endPoint y: 467, distance: 87.2
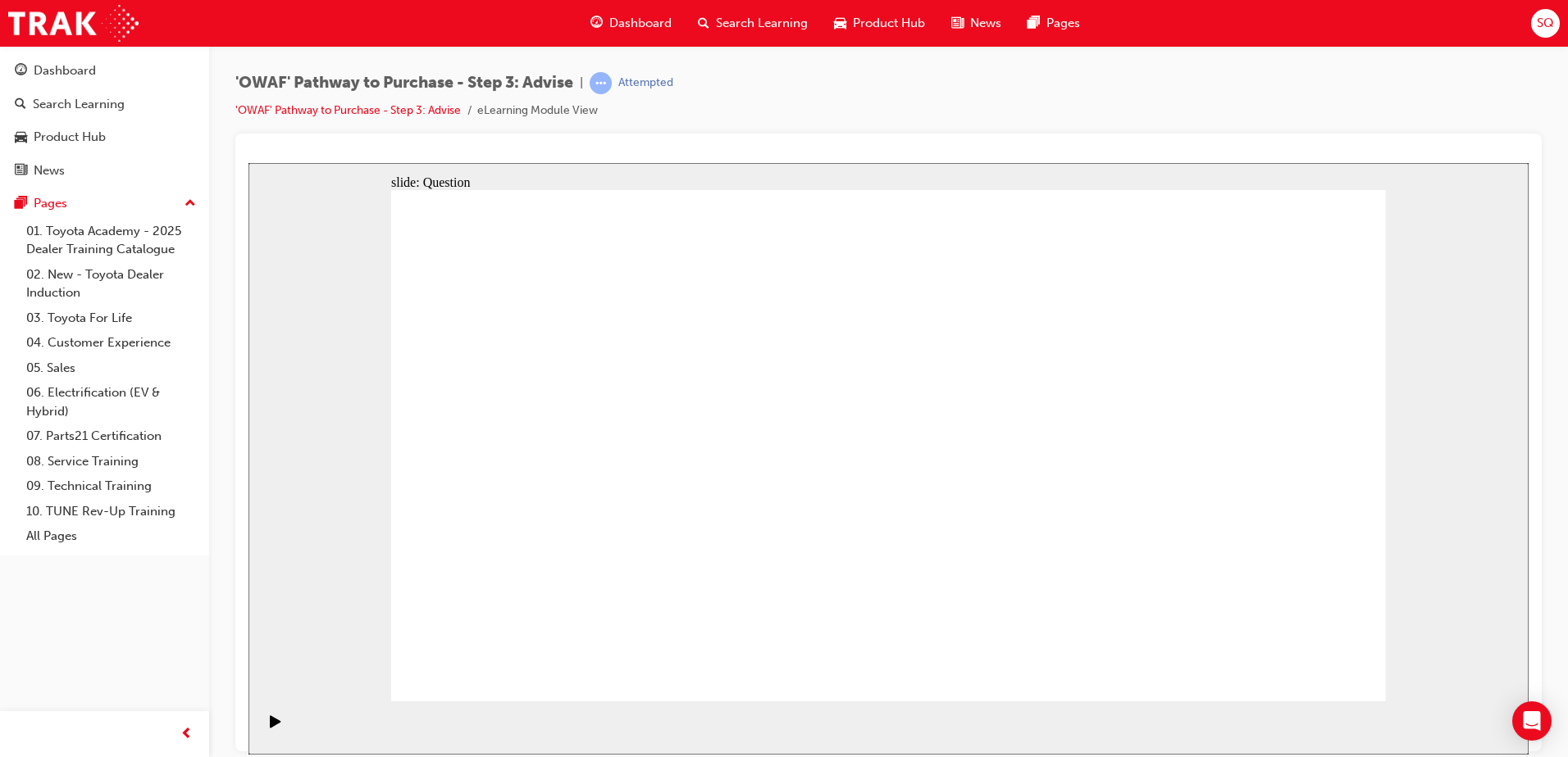
drag, startPoint x: 1191, startPoint y: 506, endPoint x: 866, endPoint y: 507, distance: 325.0
drag, startPoint x: 1168, startPoint y: 520, endPoint x: 589, endPoint y: 501, distance: 579.3
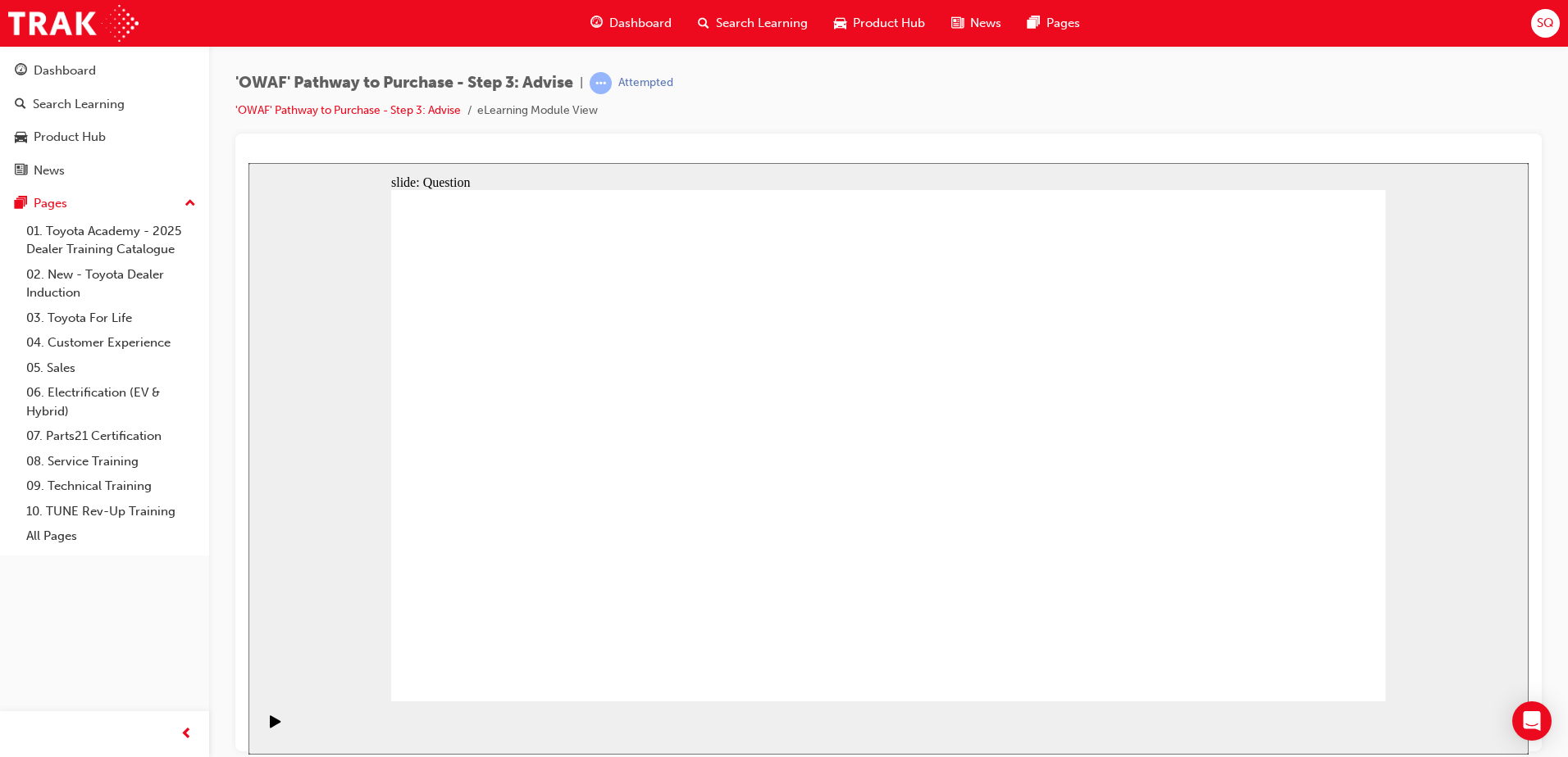
drag, startPoint x: 1251, startPoint y: 474, endPoint x: 891, endPoint y: 481, distance: 360.1
drag, startPoint x: 1208, startPoint y: 498, endPoint x: 925, endPoint y: 494, distance: 283.0
drag, startPoint x: 1221, startPoint y: 554, endPoint x: 955, endPoint y: 512, distance: 269.3
drag, startPoint x: 1290, startPoint y: 528, endPoint x: 625, endPoint y: 504, distance: 665.4
drag, startPoint x: 1265, startPoint y: 546, endPoint x: 674, endPoint y: 515, distance: 591.8
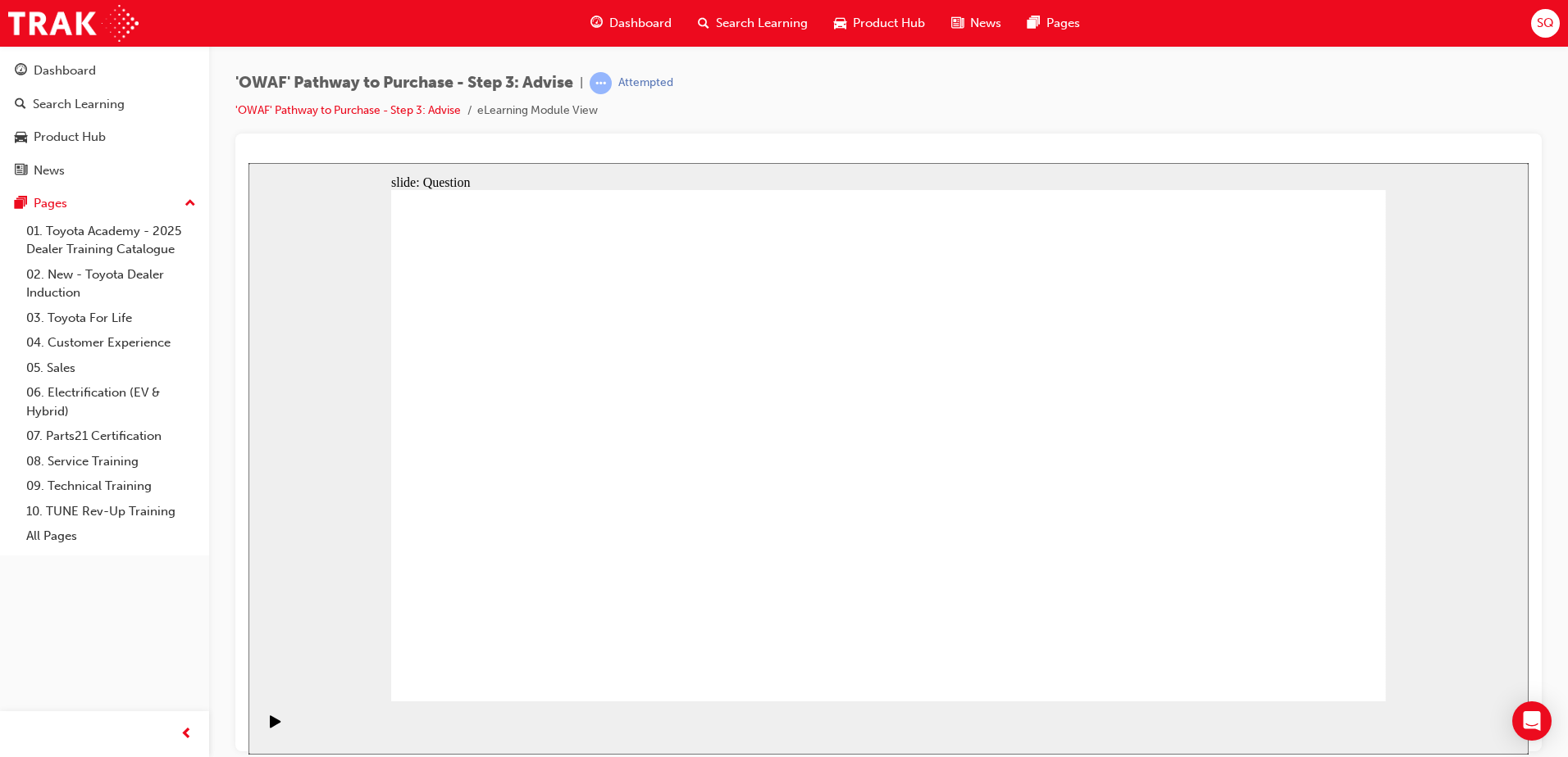
drag, startPoint x: 1212, startPoint y: 545, endPoint x: 615, endPoint y: 512, distance: 597.9
drag, startPoint x: 556, startPoint y: 385, endPoint x: 1098, endPoint y: 435, distance: 544.3
drag, startPoint x: 565, startPoint y: 460, endPoint x: 963, endPoint y: 468, distance: 398.1
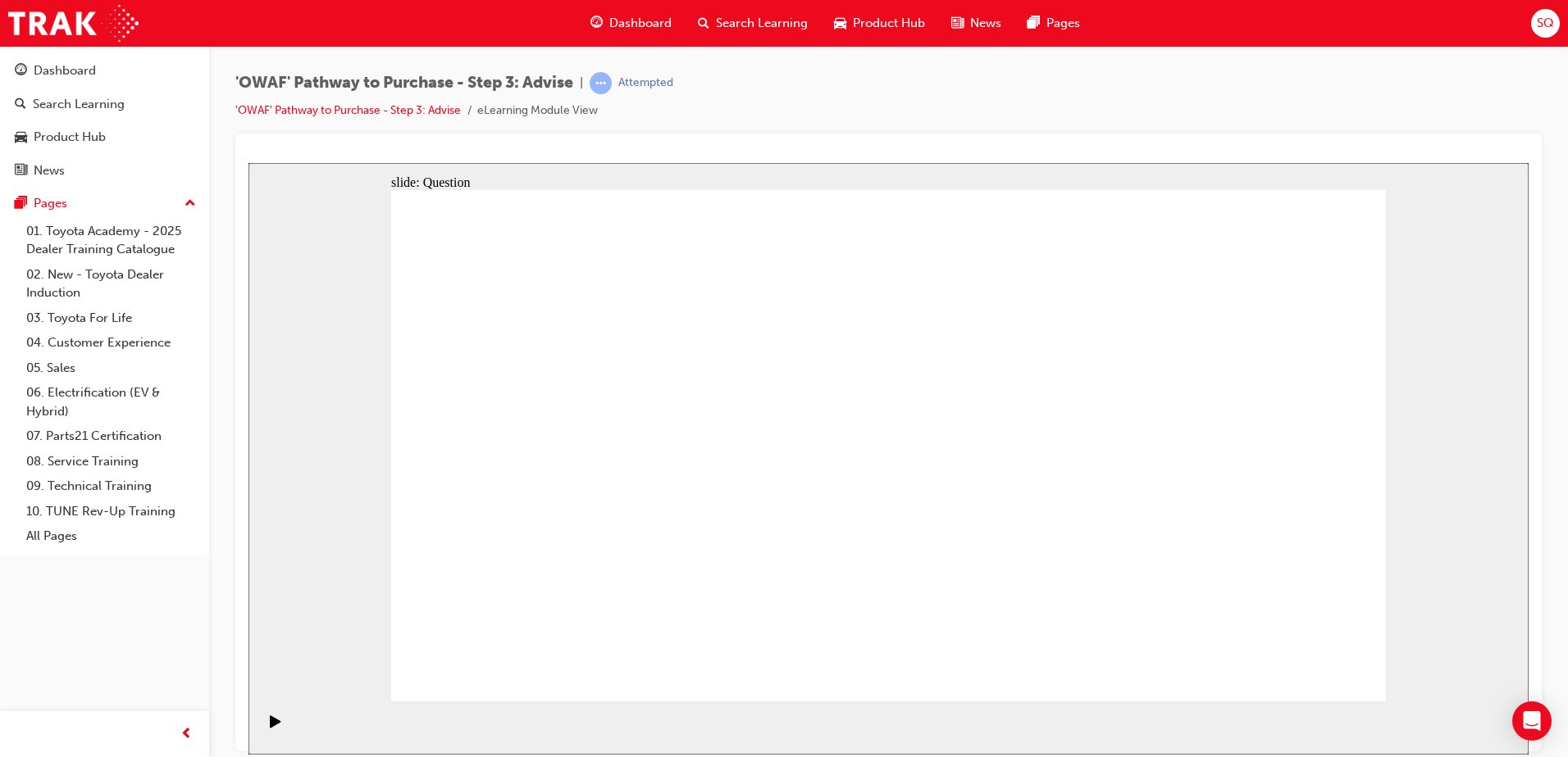
drag, startPoint x: 708, startPoint y: 546, endPoint x: 1173, endPoint y: 412, distance: 483.9
drag, startPoint x: 658, startPoint y: 482, endPoint x: 923, endPoint y: 482, distance: 265.0
drag, startPoint x: 574, startPoint y: 542, endPoint x: 1057, endPoint y: 466, distance: 488.9
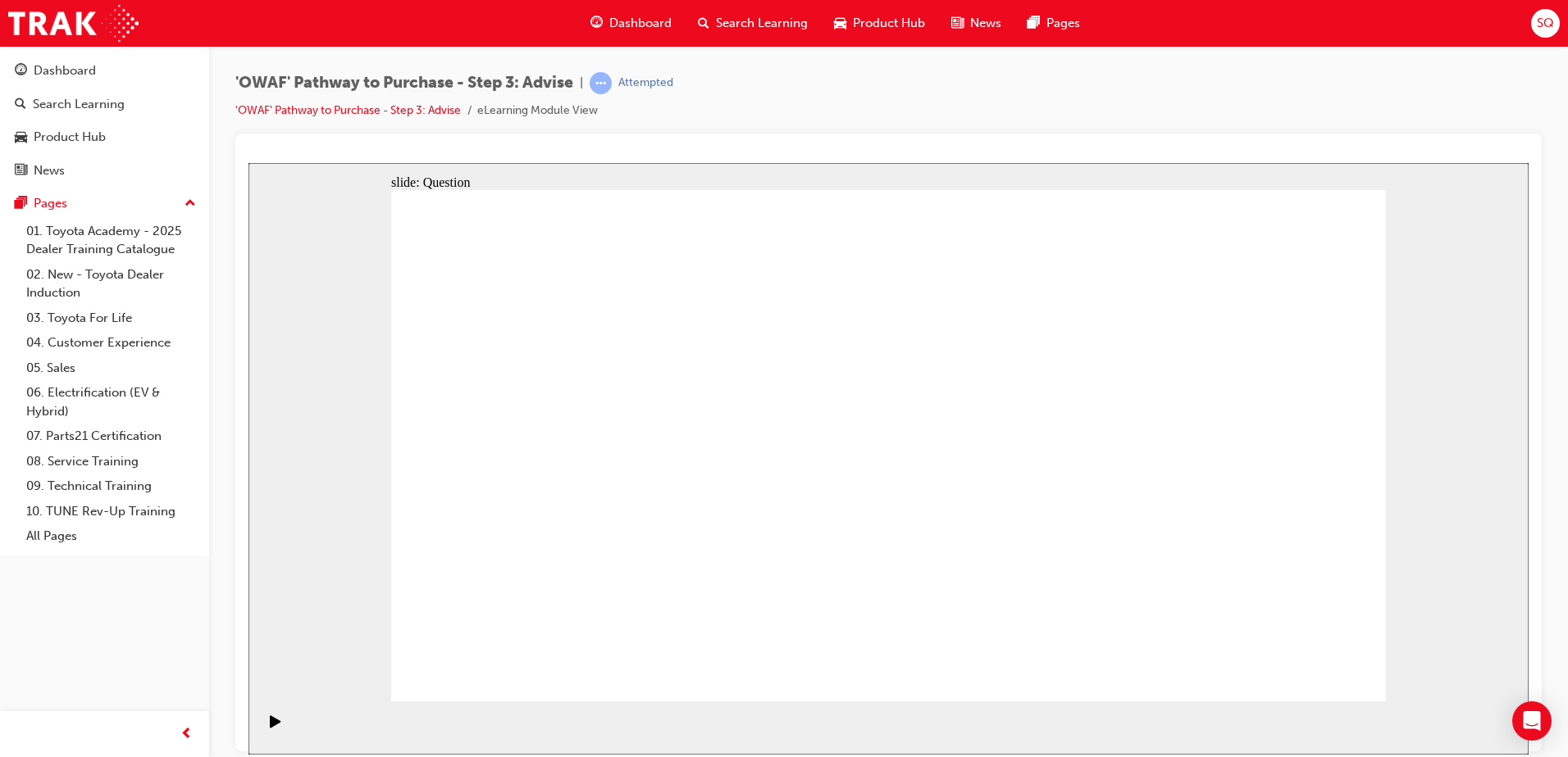
drag, startPoint x: 886, startPoint y: 395, endPoint x: 498, endPoint y: 581, distance: 430.3
drag, startPoint x: 1177, startPoint y: 394, endPoint x: 580, endPoint y: 584, distance: 626.5
drag, startPoint x: 1276, startPoint y: 389, endPoint x: 792, endPoint y: 591, distance: 524.5
drag, startPoint x: 580, startPoint y: 381, endPoint x: 977, endPoint y: 569, distance: 439.3
drag, startPoint x: 687, startPoint y: 389, endPoint x: 887, endPoint y: 583, distance: 278.6
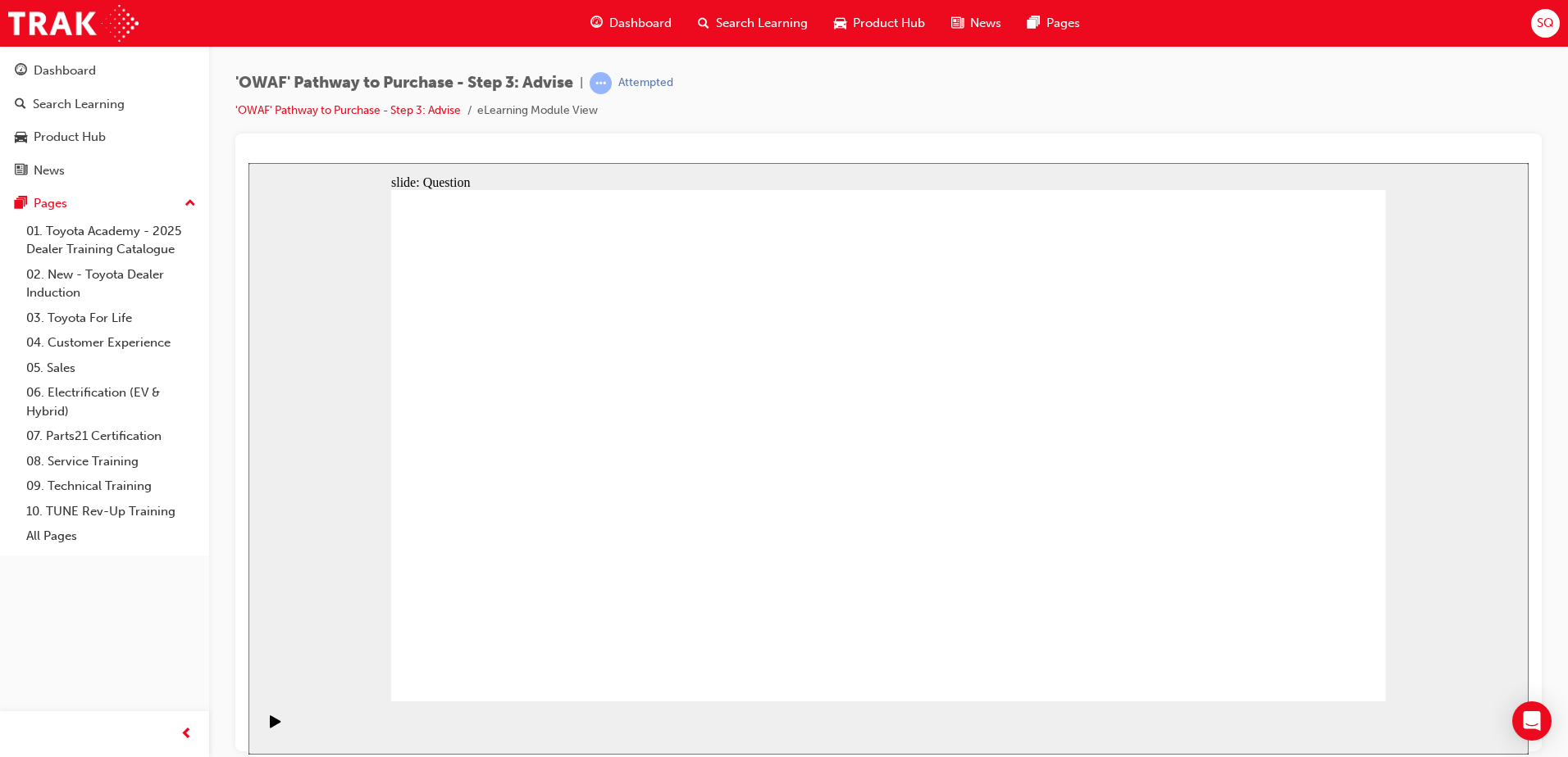
drag, startPoint x: 456, startPoint y: 383, endPoint x: 1145, endPoint y: 570, distance: 713.9
drag, startPoint x: 1098, startPoint y: 386, endPoint x: 1095, endPoint y: 575, distance: 189.0
drag, startPoint x: 911, startPoint y: 582, endPoint x: 727, endPoint y: 576, distance: 184.1
drag, startPoint x: 993, startPoint y: 577, endPoint x: 876, endPoint y: 587, distance: 117.4
drag, startPoint x: 997, startPoint y: 398, endPoint x: 1003, endPoint y: 578, distance: 180.1
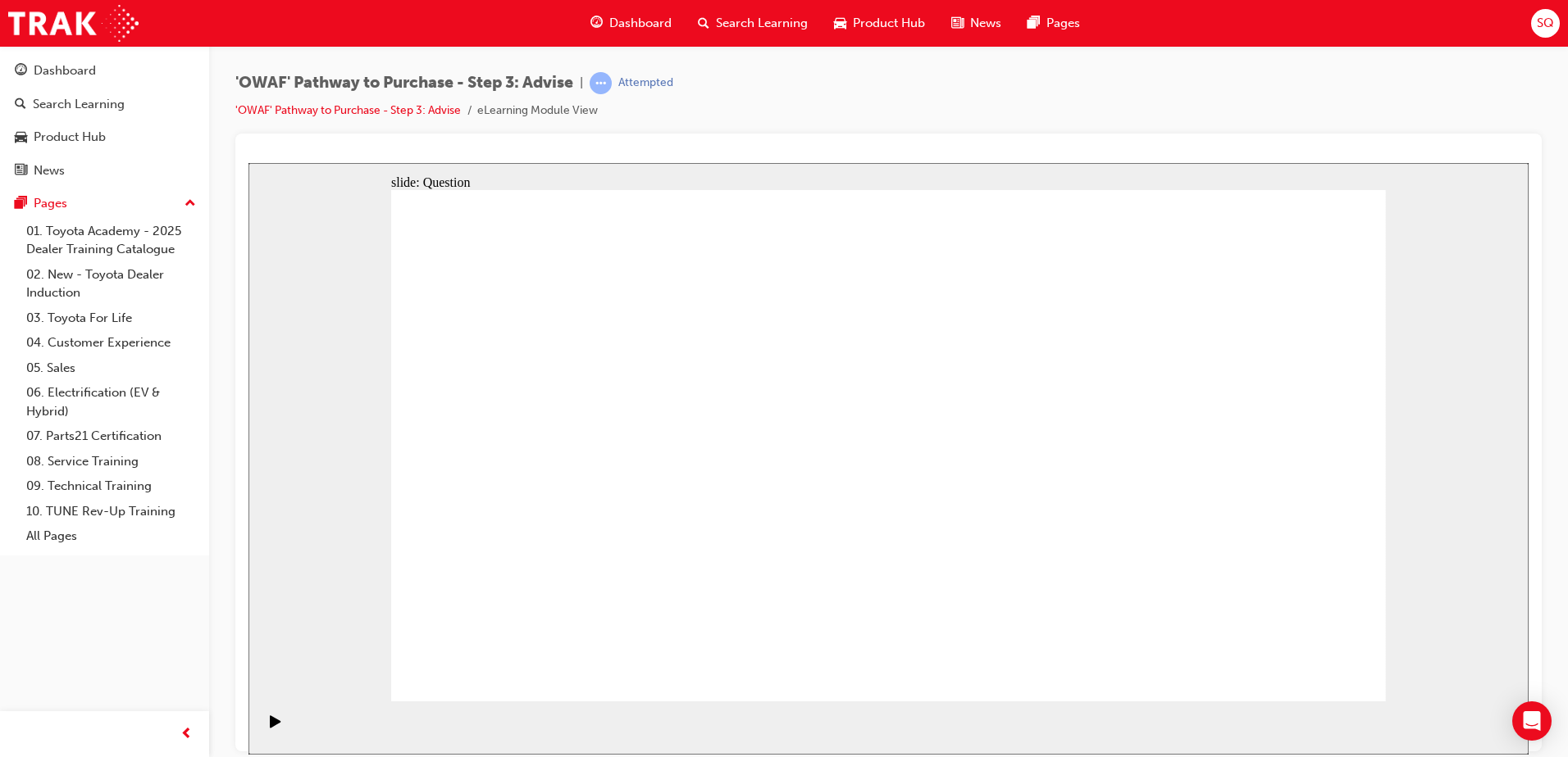
drag, startPoint x: 794, startPoint y: 397, endPoint x: 986, endPoint y: 599, distance: 278.7
drag, startPoint x: 692, startPoint y: 603, endPoint x: 1307, endPoint y: 614, distance: 615.1
drag, startPoint x: 990, startPoint y: 402, endPoint x: 715, endPoint y: 594, distance: 335.4
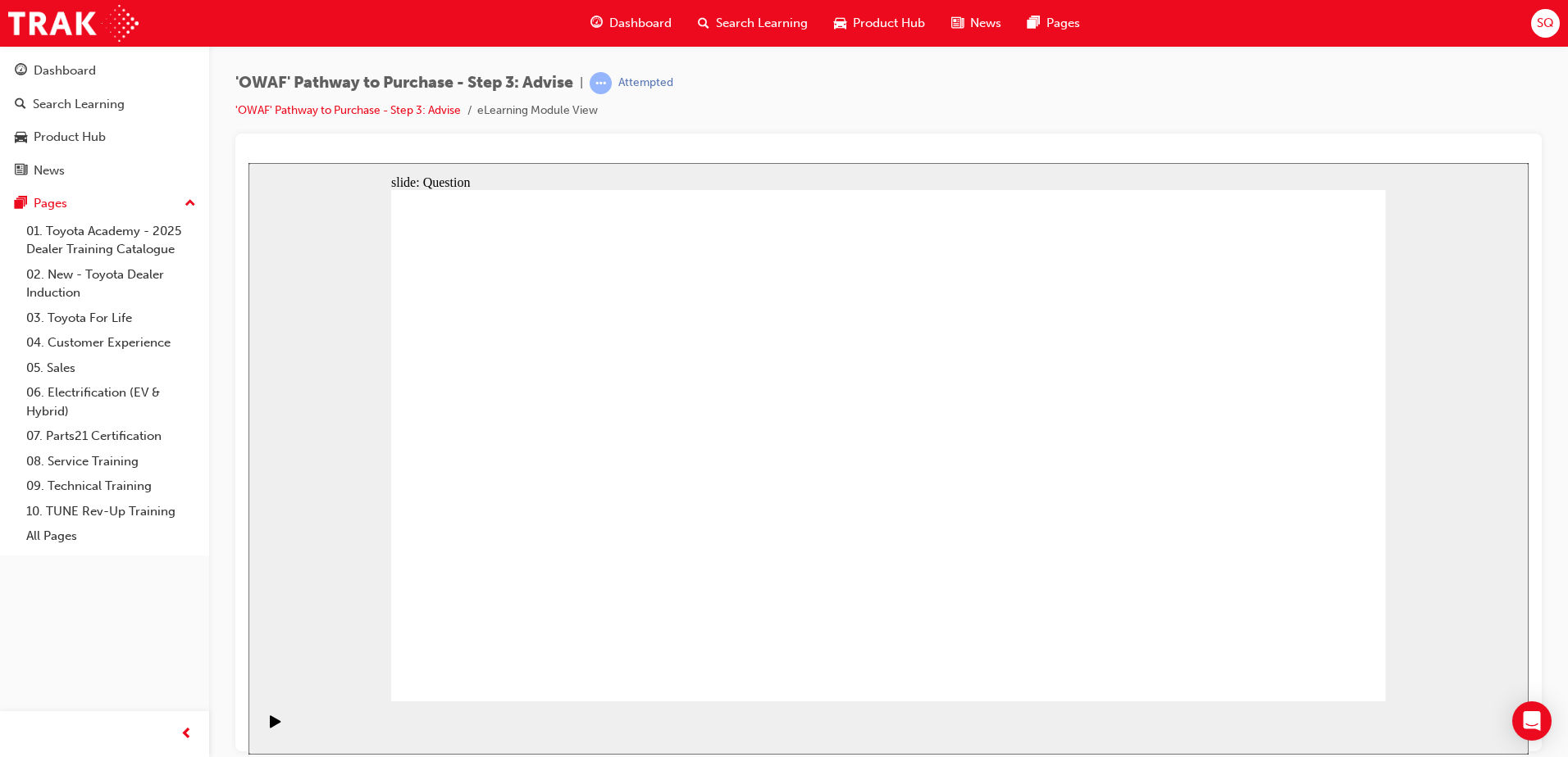
drag, startPoint x: 1098, startPoint y: 600, endPoint x: 685, endPoint y: 601, distance: 413.0
drag, startPoint x: 988, startPoint y: 396, endPoint x: 1092, endPoint y: 563, distance: 196.7
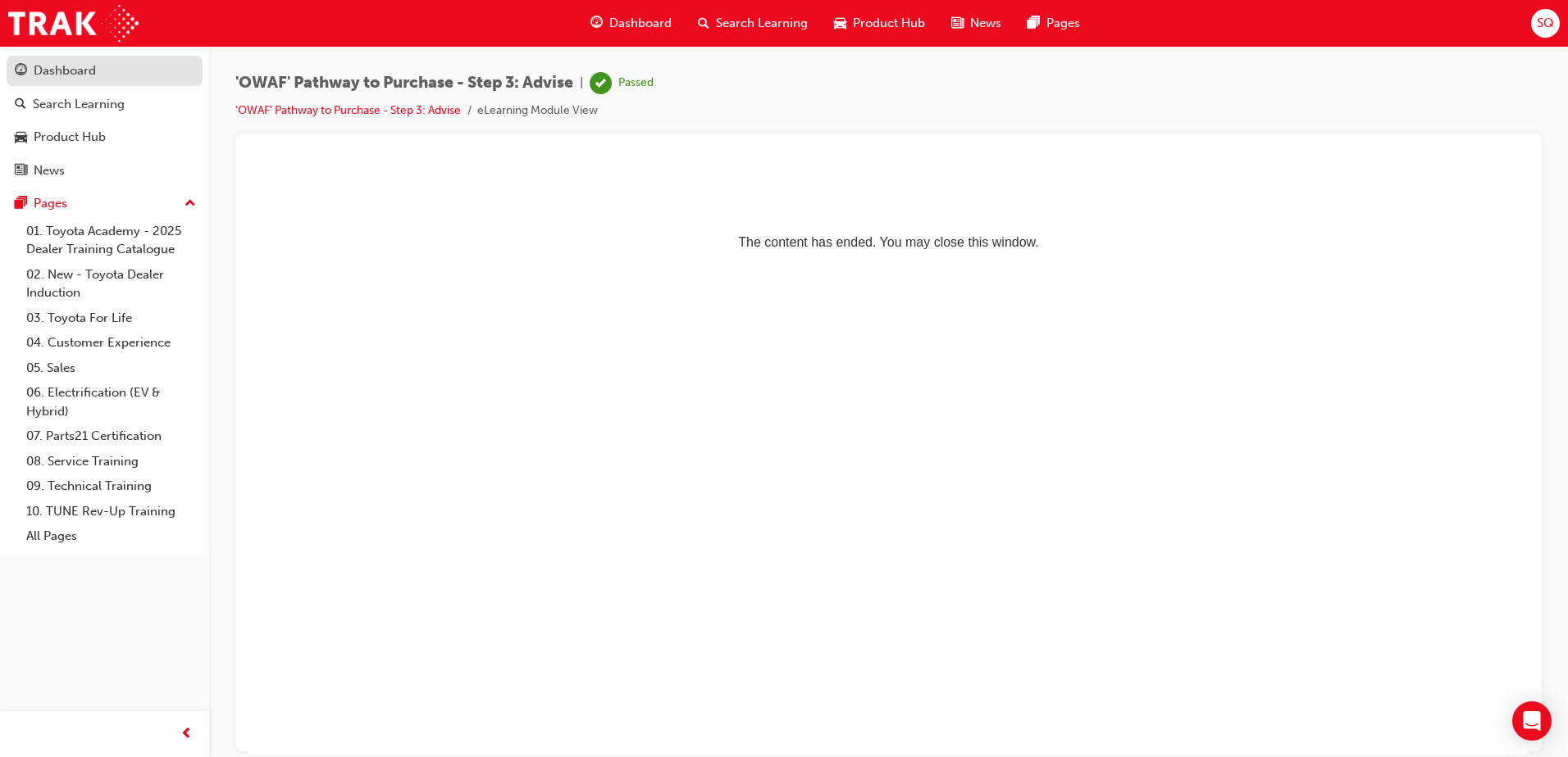
click at [92, 68] on div "Dashboard" at bounding box center [64, 71] width 62 height 19
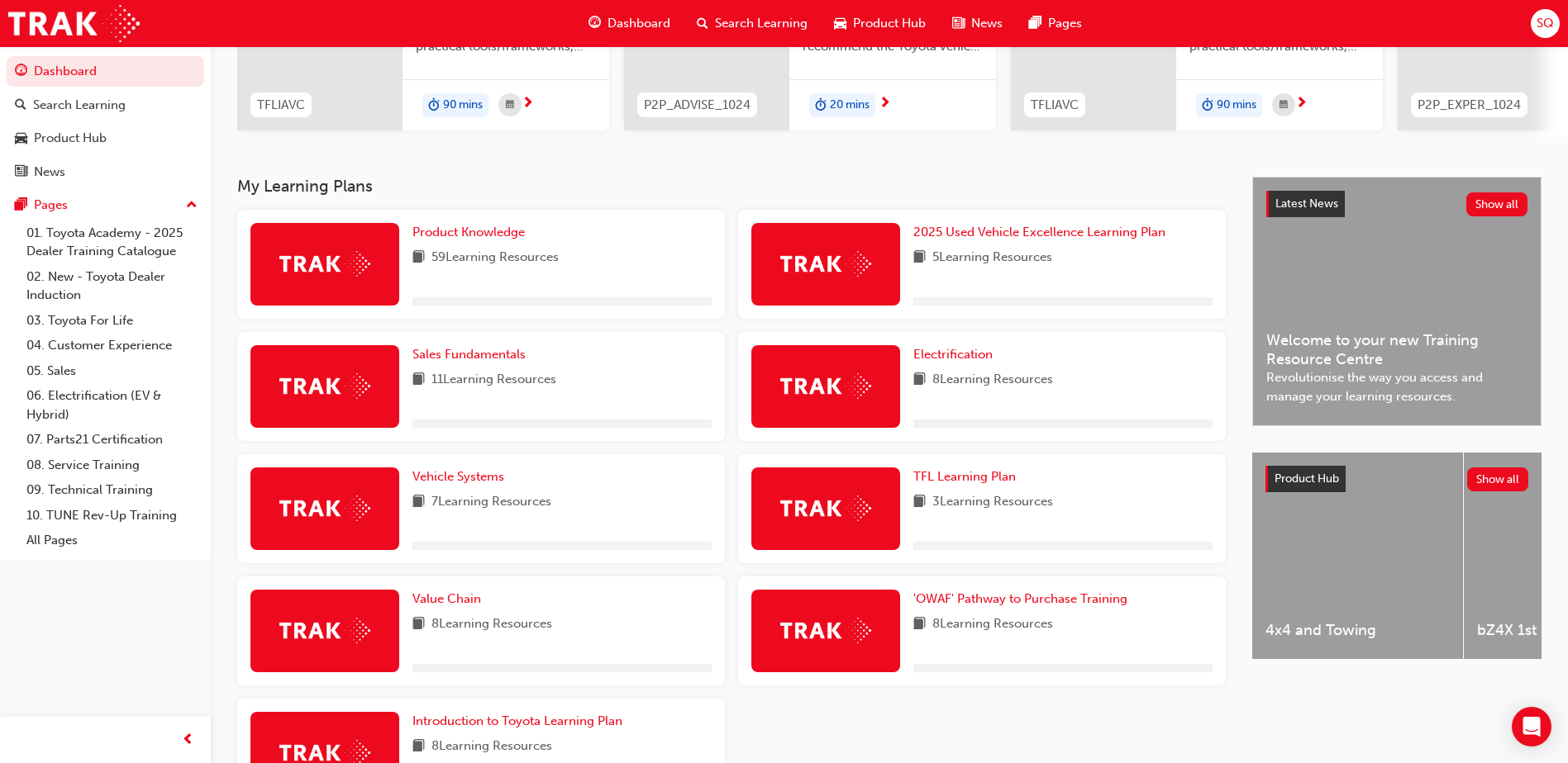
scroll to position [248, 0]
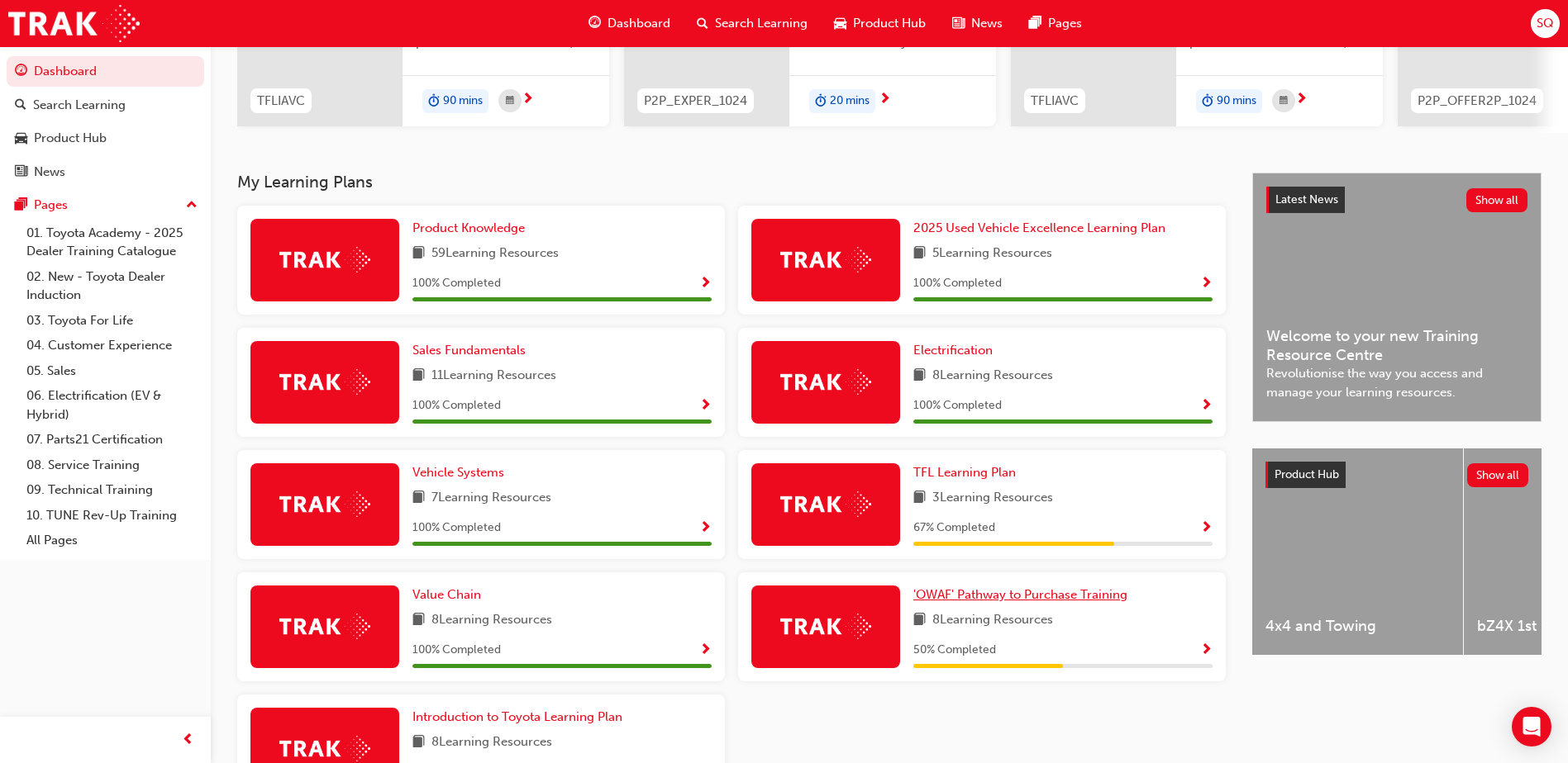
click at [1042, 603] on span "'OWAF' Pathway to Purchase Training" at bounding box center [1020, 594] width 214 height 15
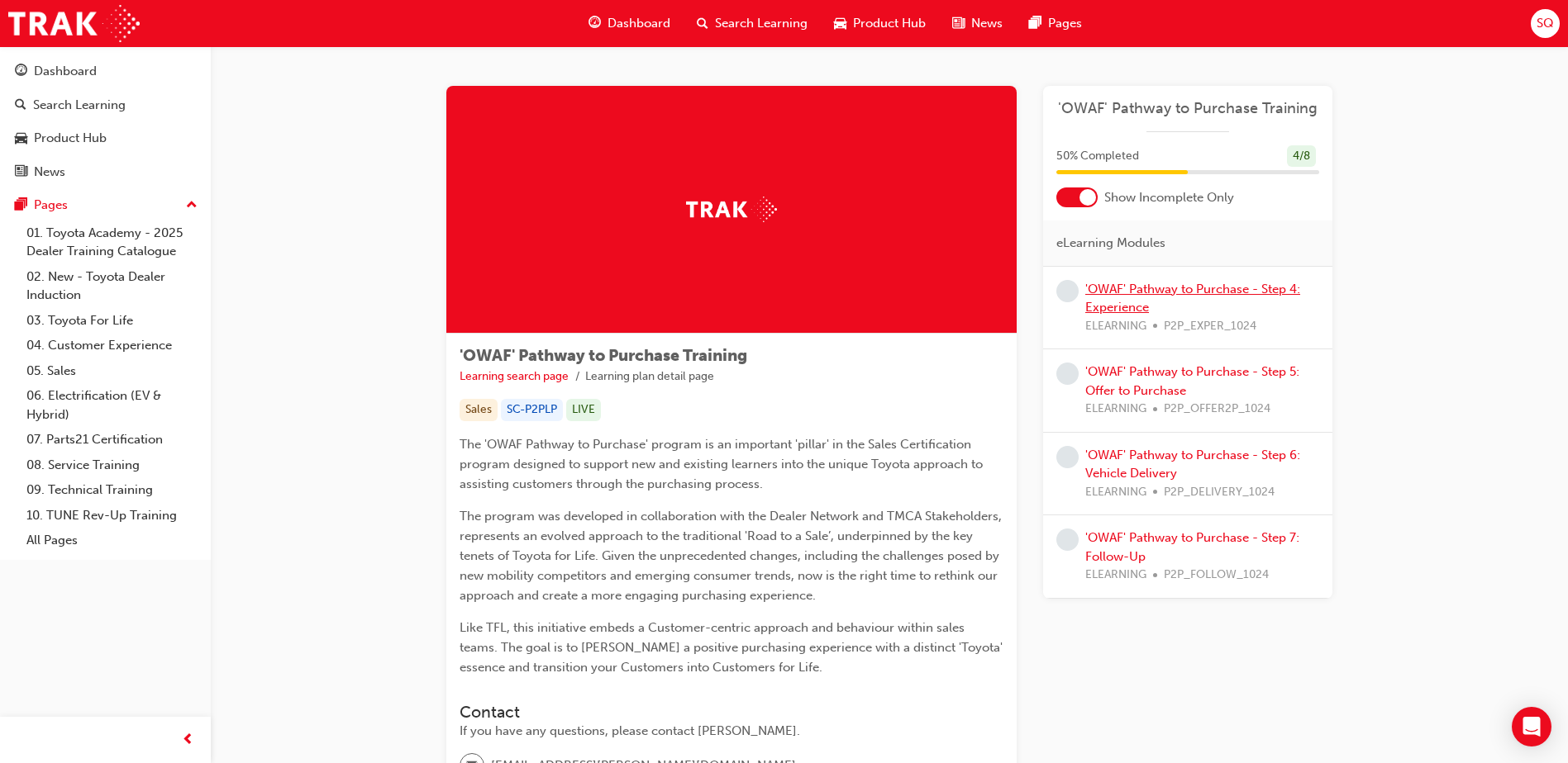
click at [1176, 286] on link "'OWAF' Pathway to Purchase - Step 4: Experience" at bounding box center [1193, 298] width 215 height 34
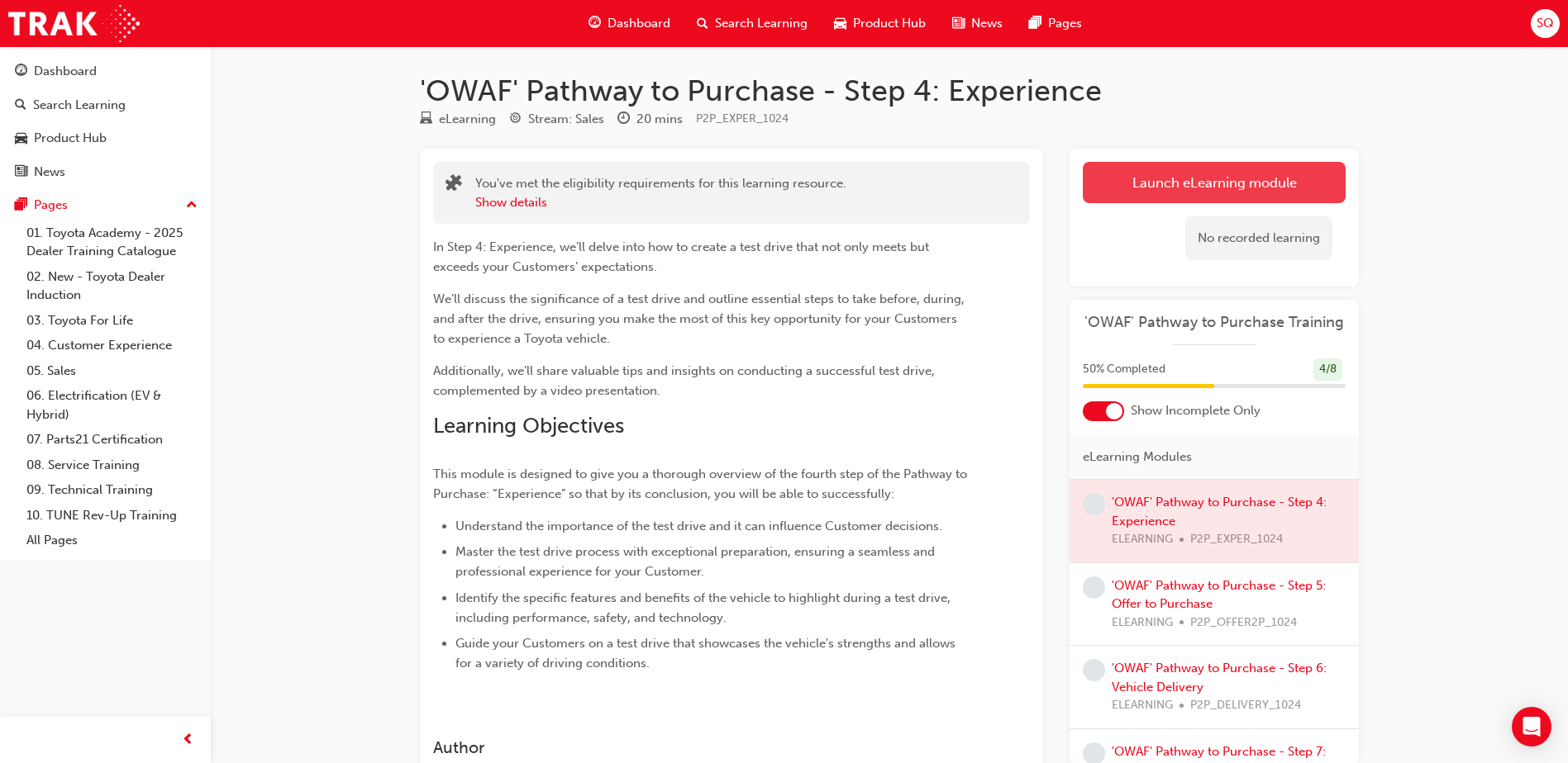
click at [1212, 190] on link "Launch eLearning module" at bounding box center [1214, 182] width 263 height 41
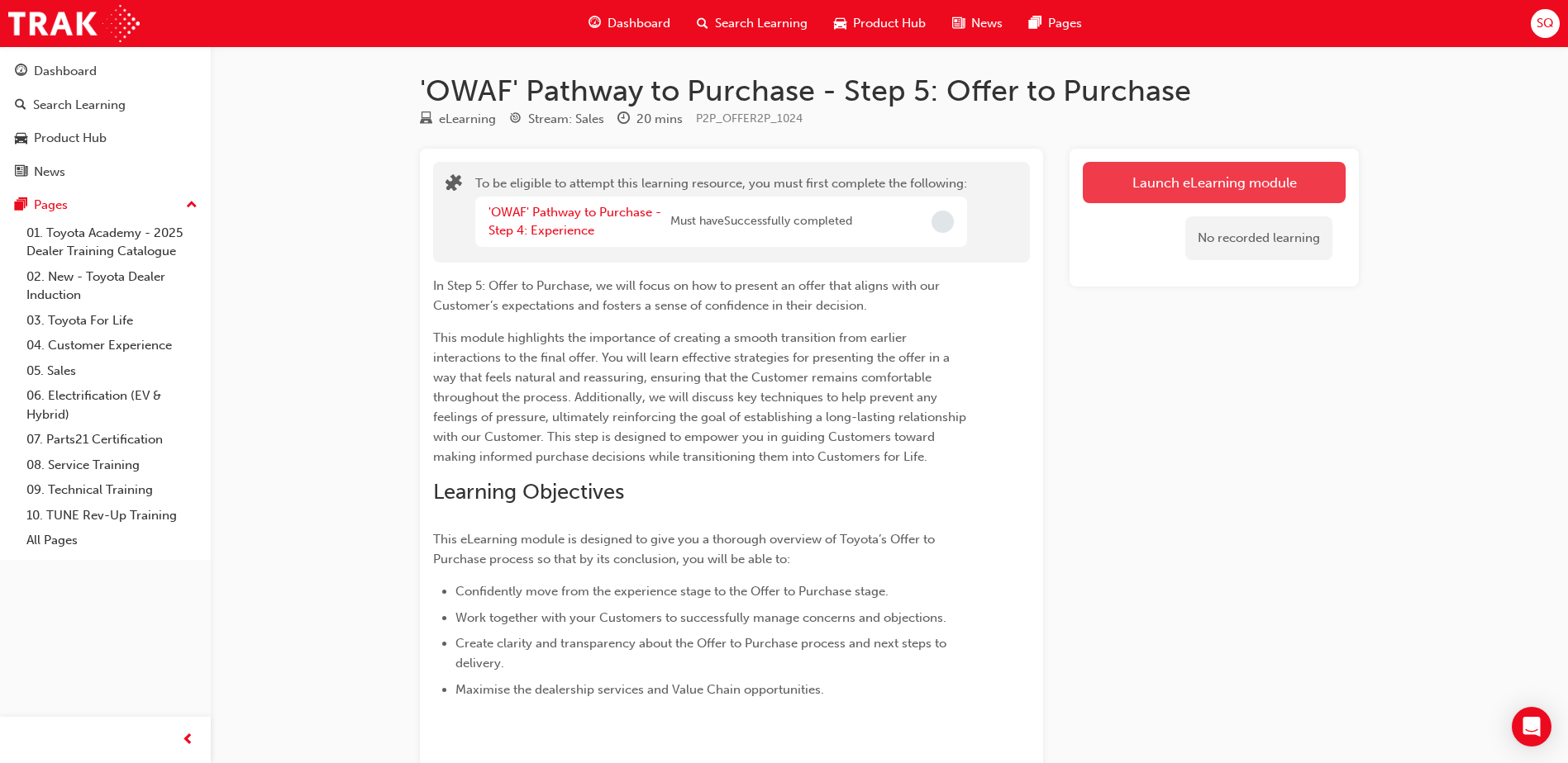
click at [1195, 179] on button "Launch eLearning module" at bounding box center [1214, 182] width 263 height 41
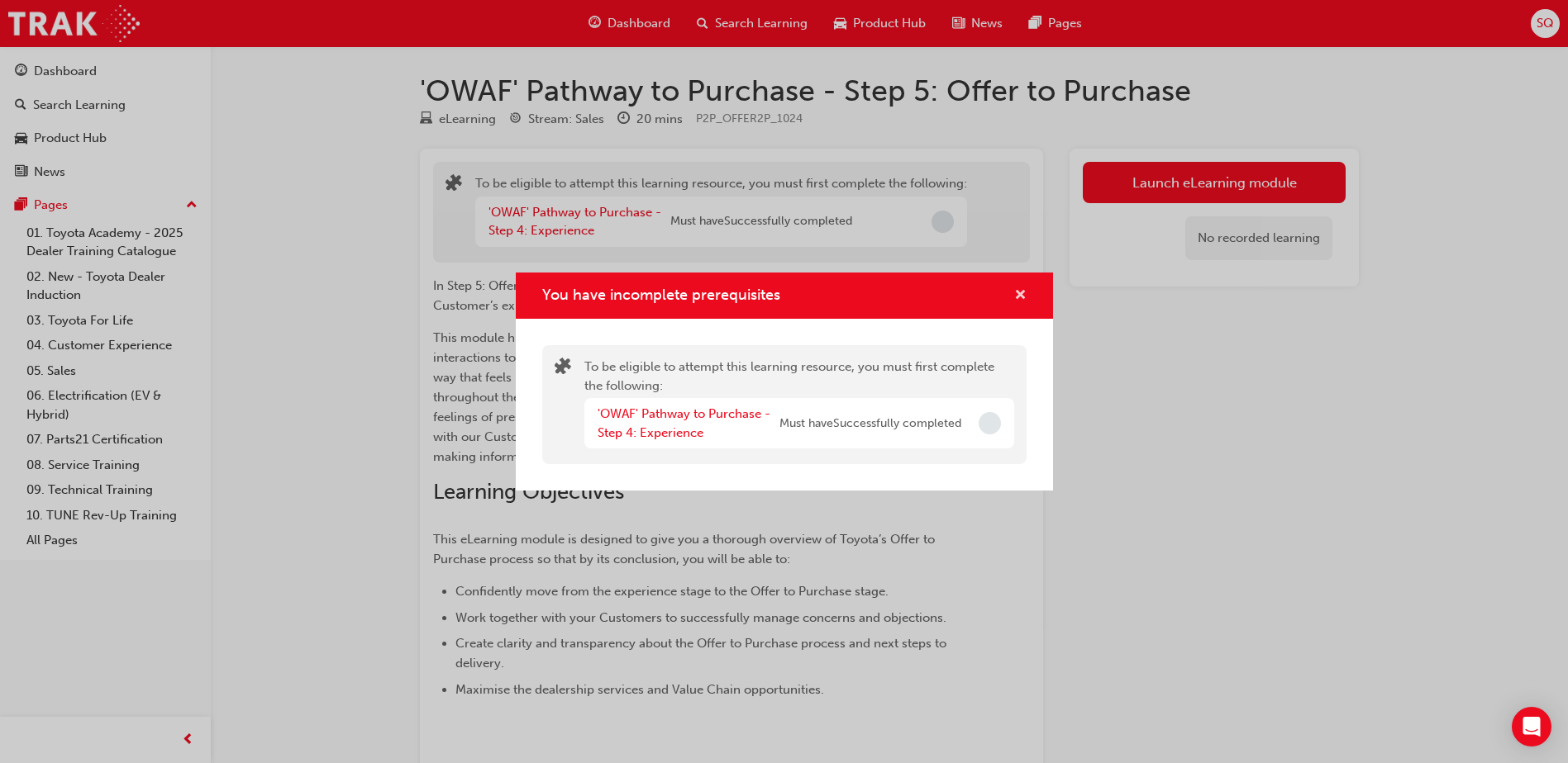
click at [1016, 289] on span "cross-icon" at bounding box center [1021, 296] width 13 height 15
